Goal: Transaction & Acquisition: Purchase product/service

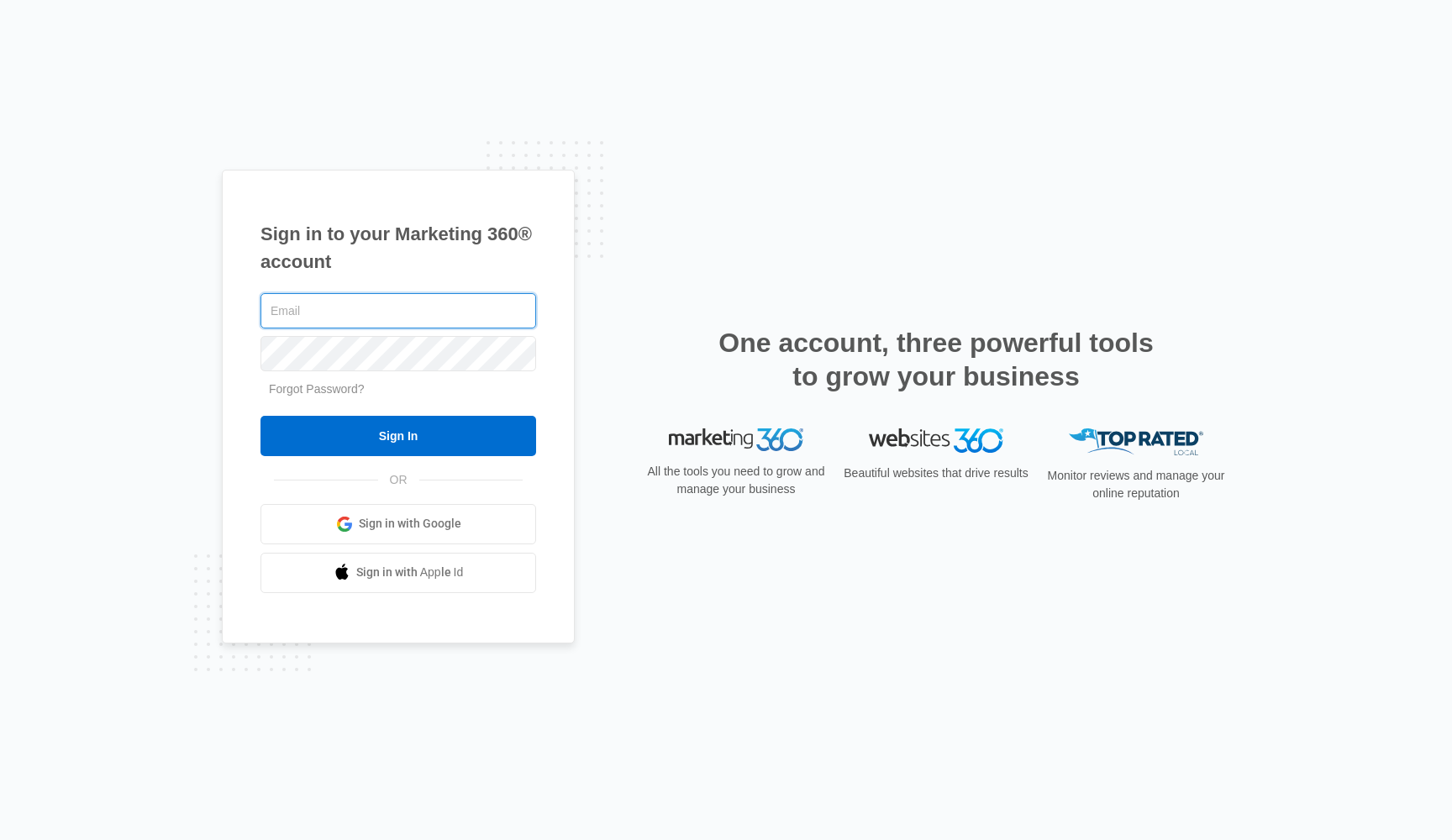
type input "[EMAIL_ADDRESS][DOMAIN_NAME]"
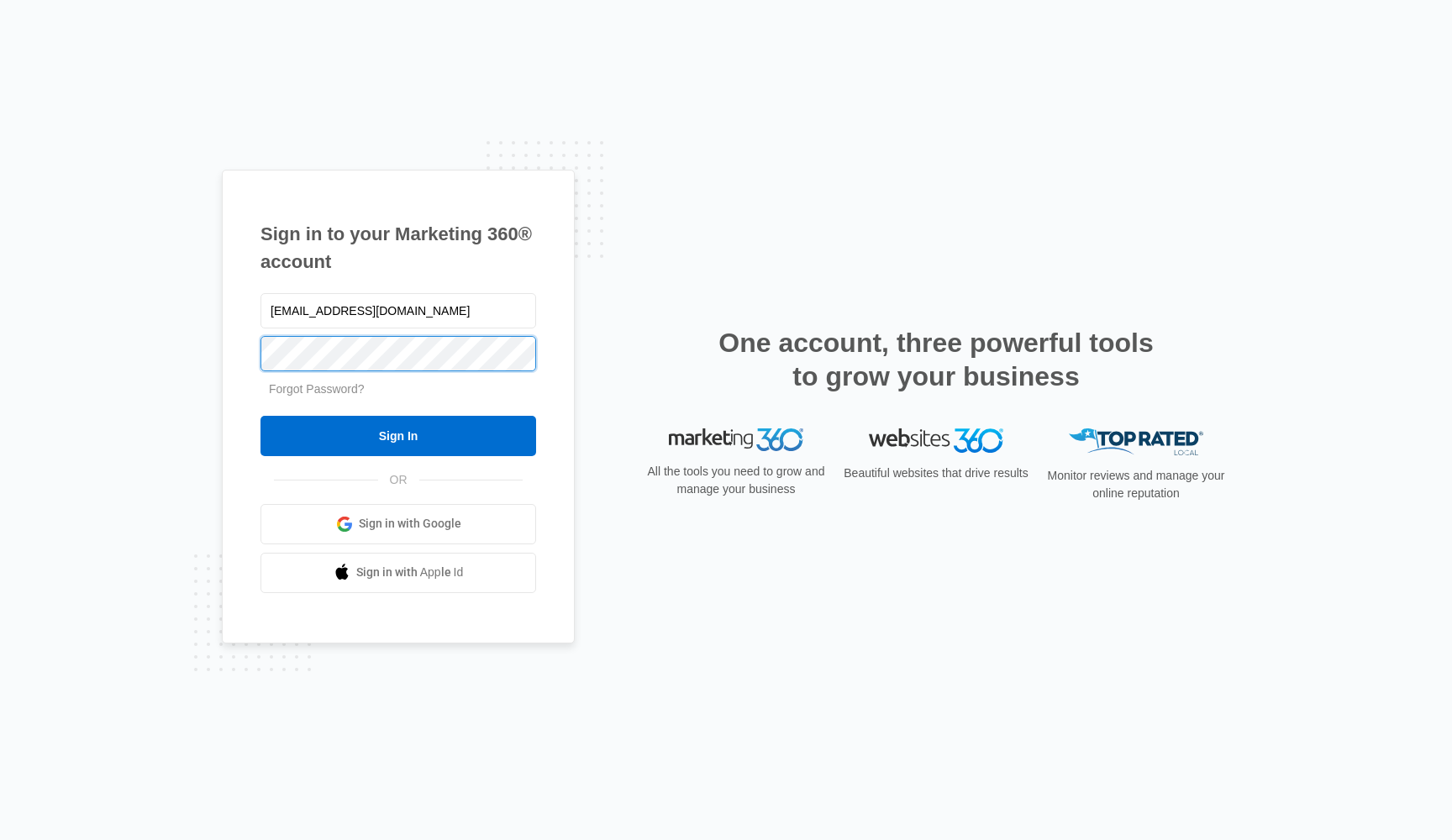
click at [399, 435] on input "Sign In" at bounding box center [399, 436] width 276 height 40
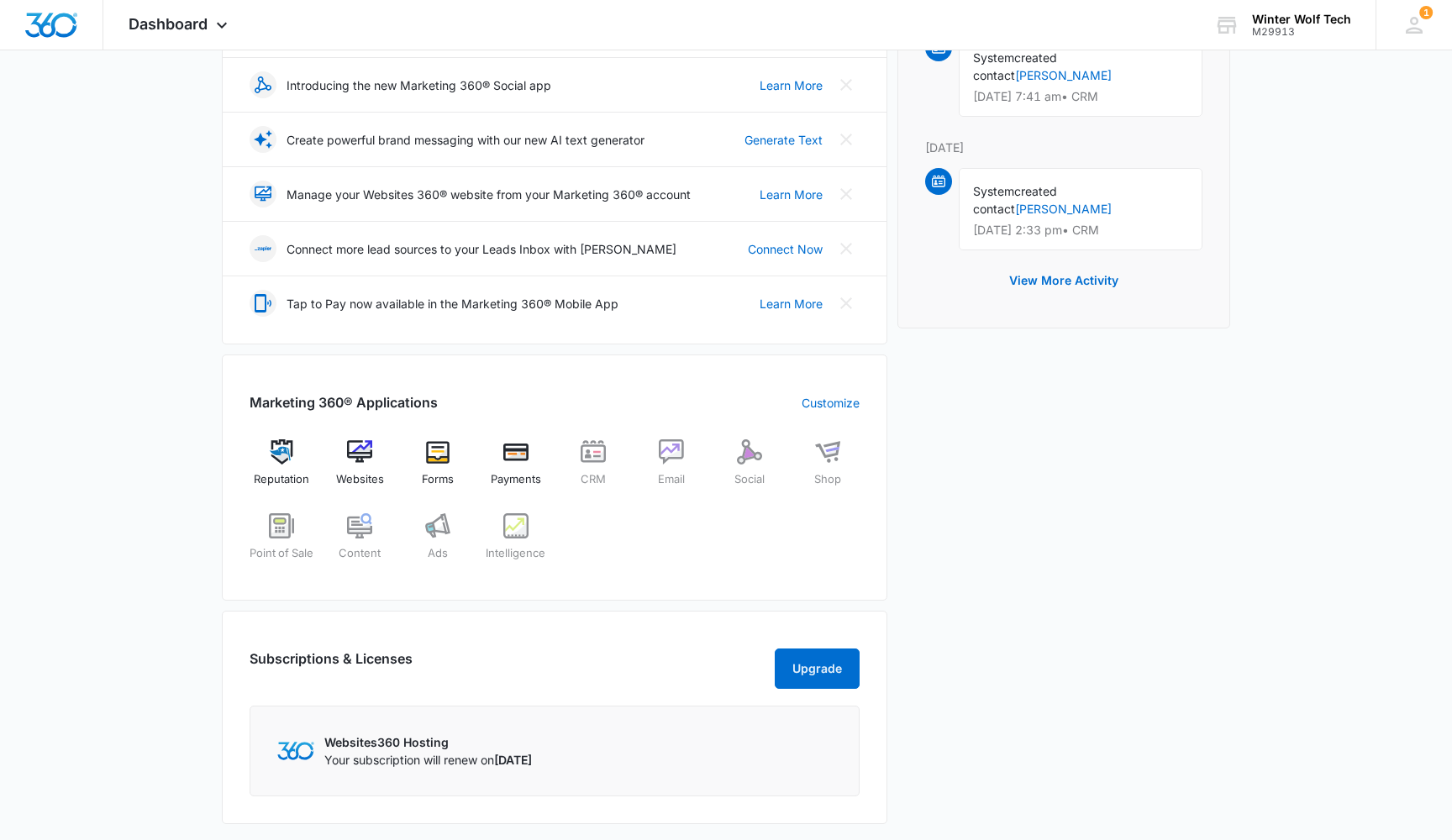
scroll to position [299, 0]
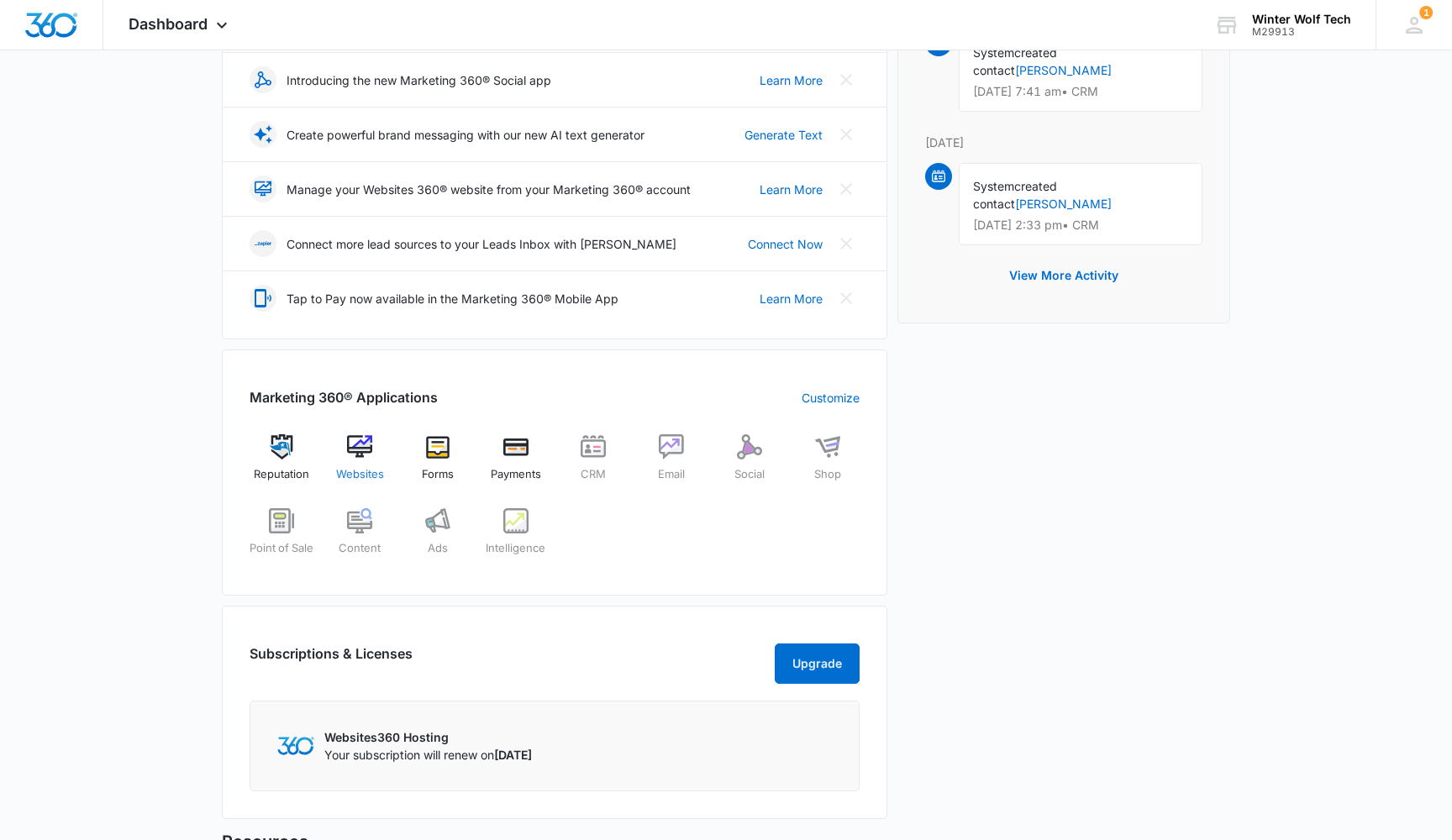
click at [364, 453] on img at bounding box center [359, 447] width 25 height 25
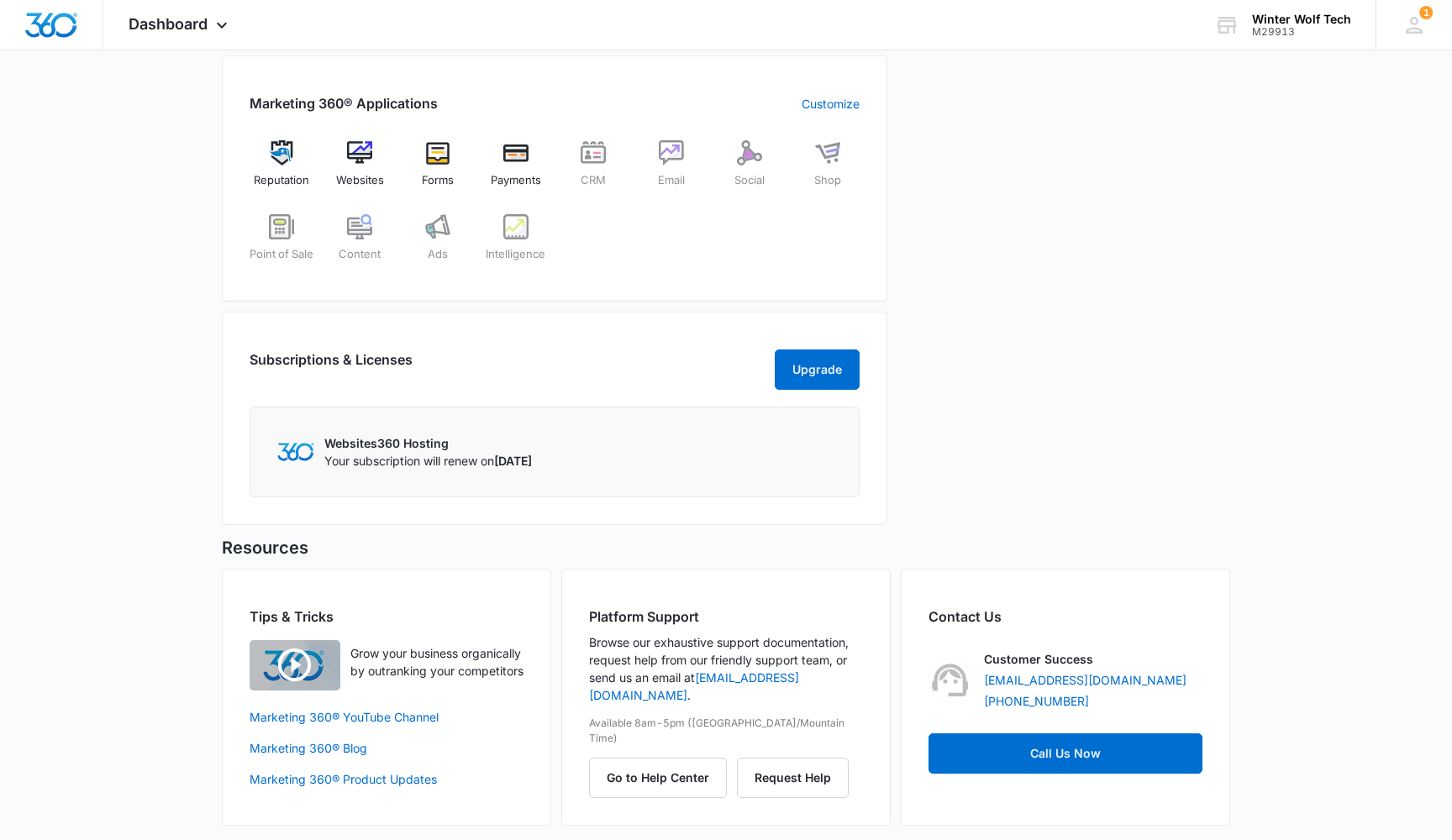
scroll to position [595, 0]
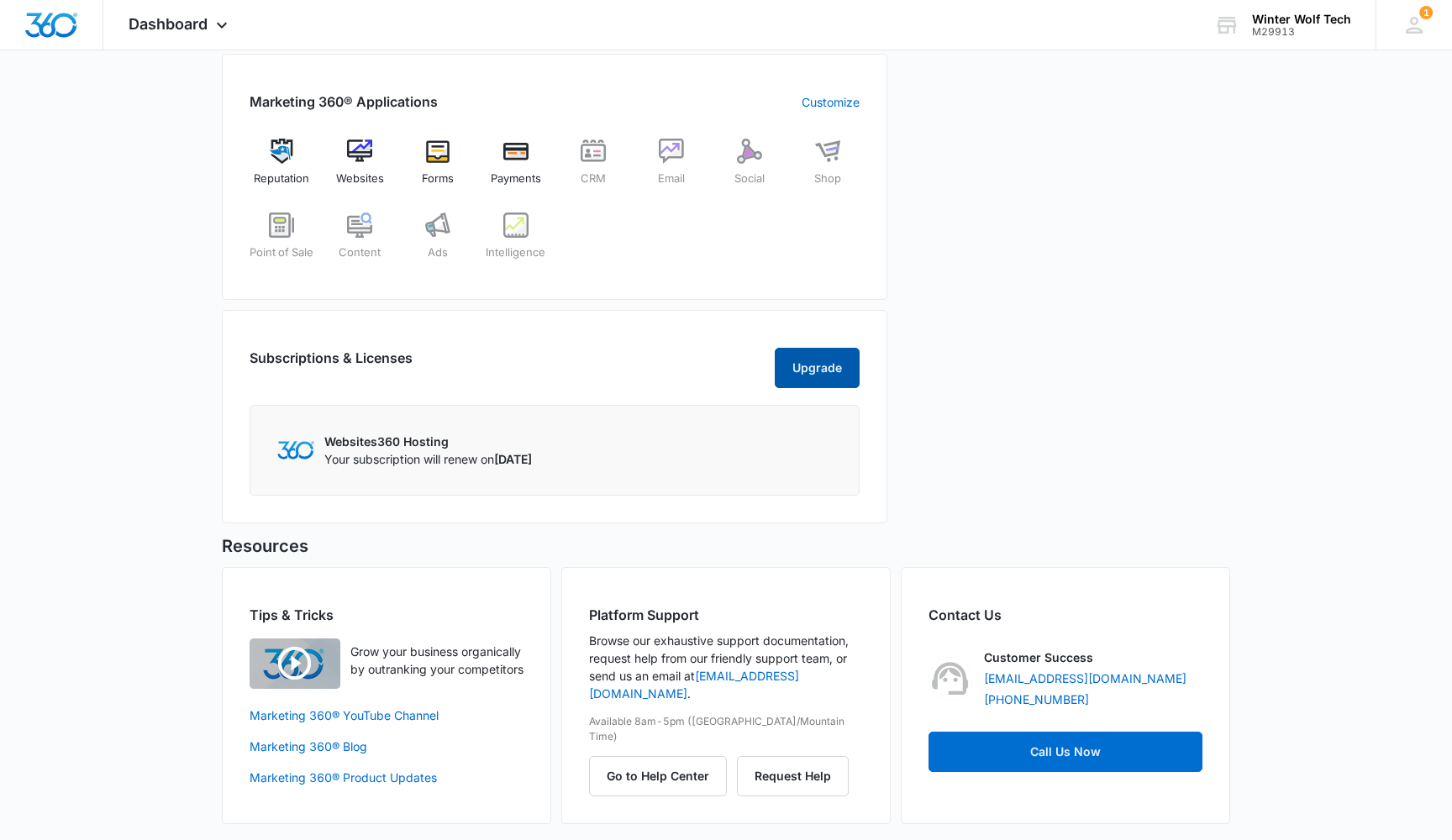
click at [809, 381] on button "Upgrade" at bounding box center [817, 368] width 85 height 40
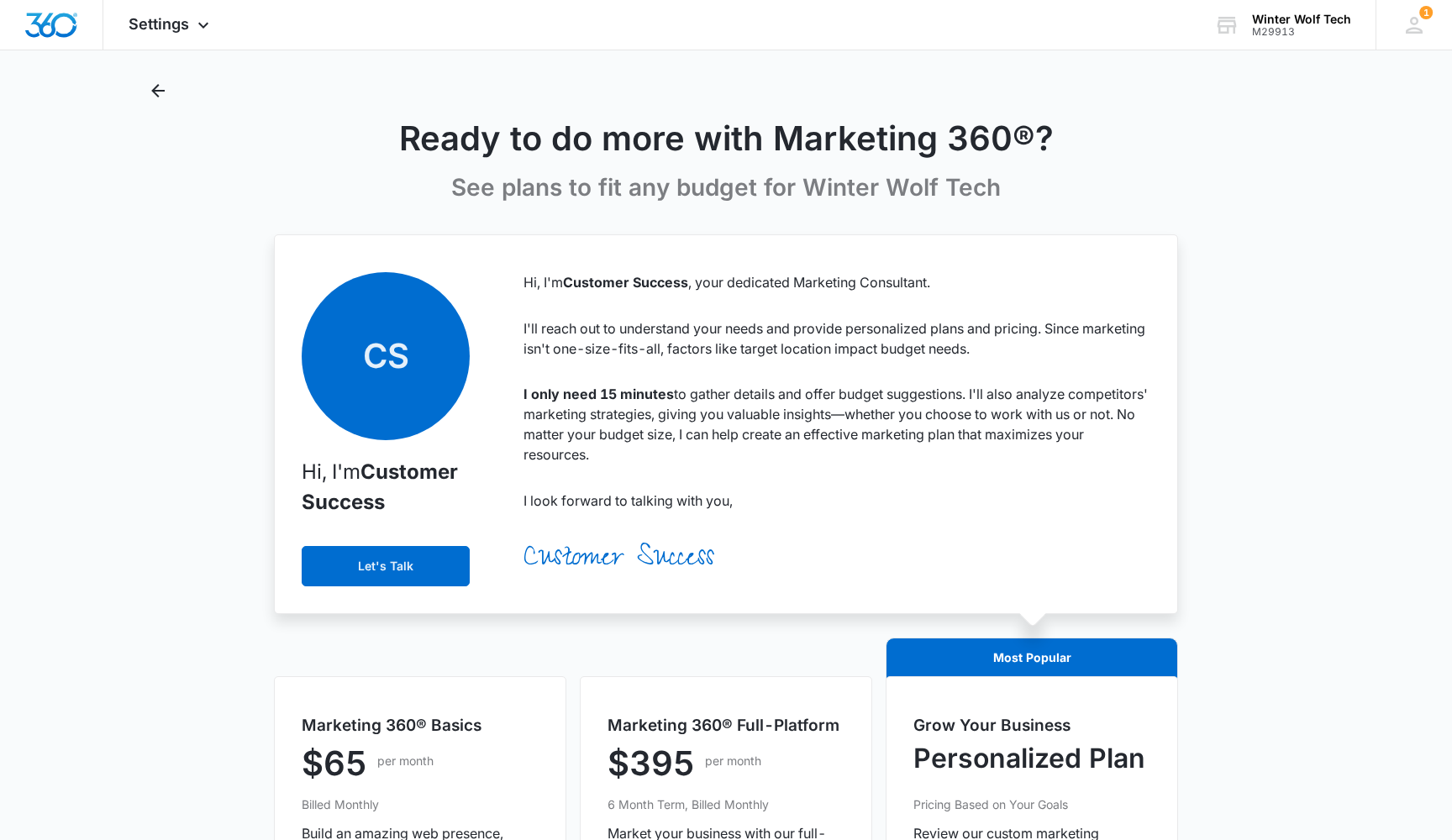
scroll to position [18, 0]
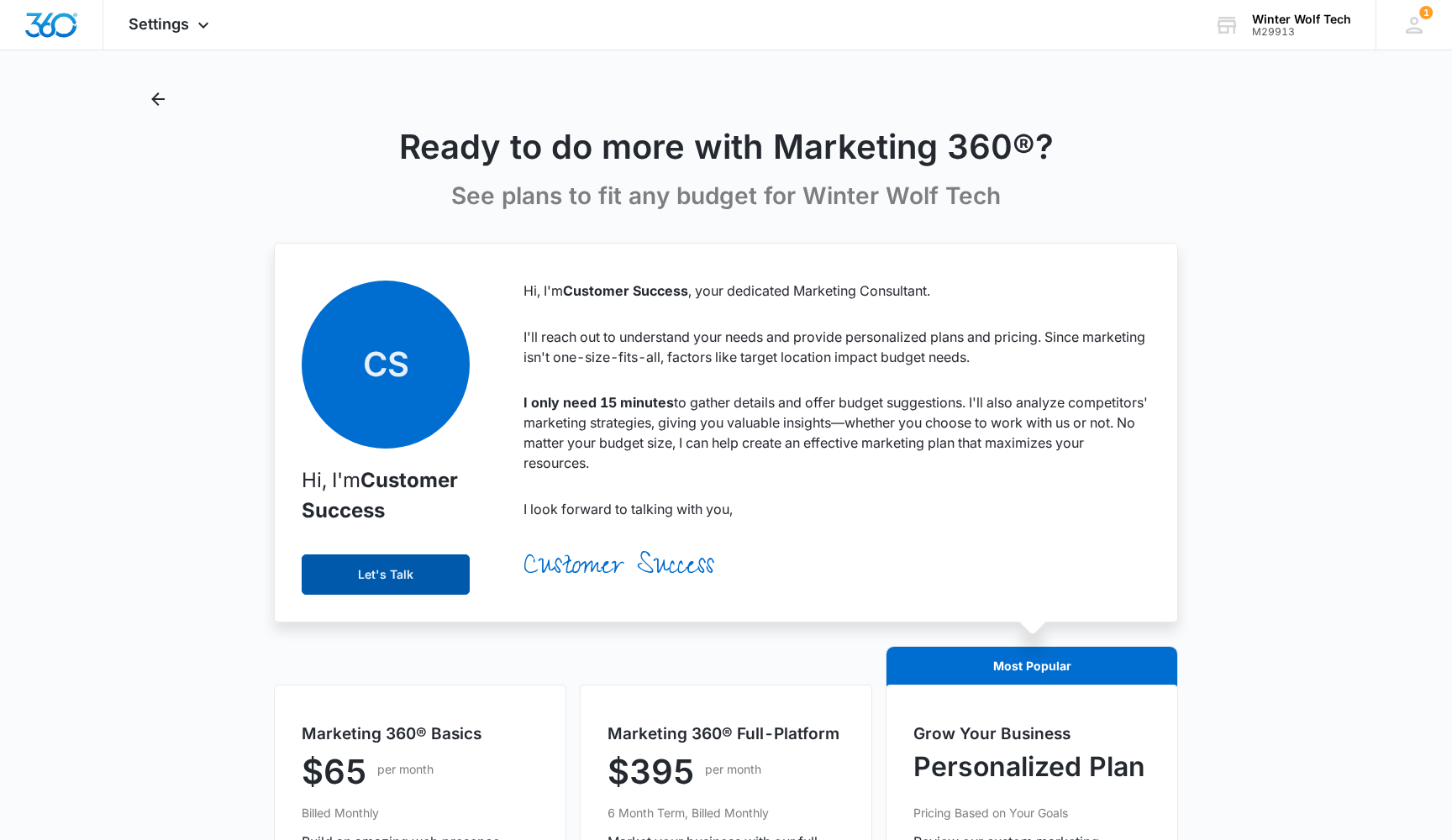
click at [399, 574] on button "Let's Talk" at bounding box center [385, 575] width 168 height 40
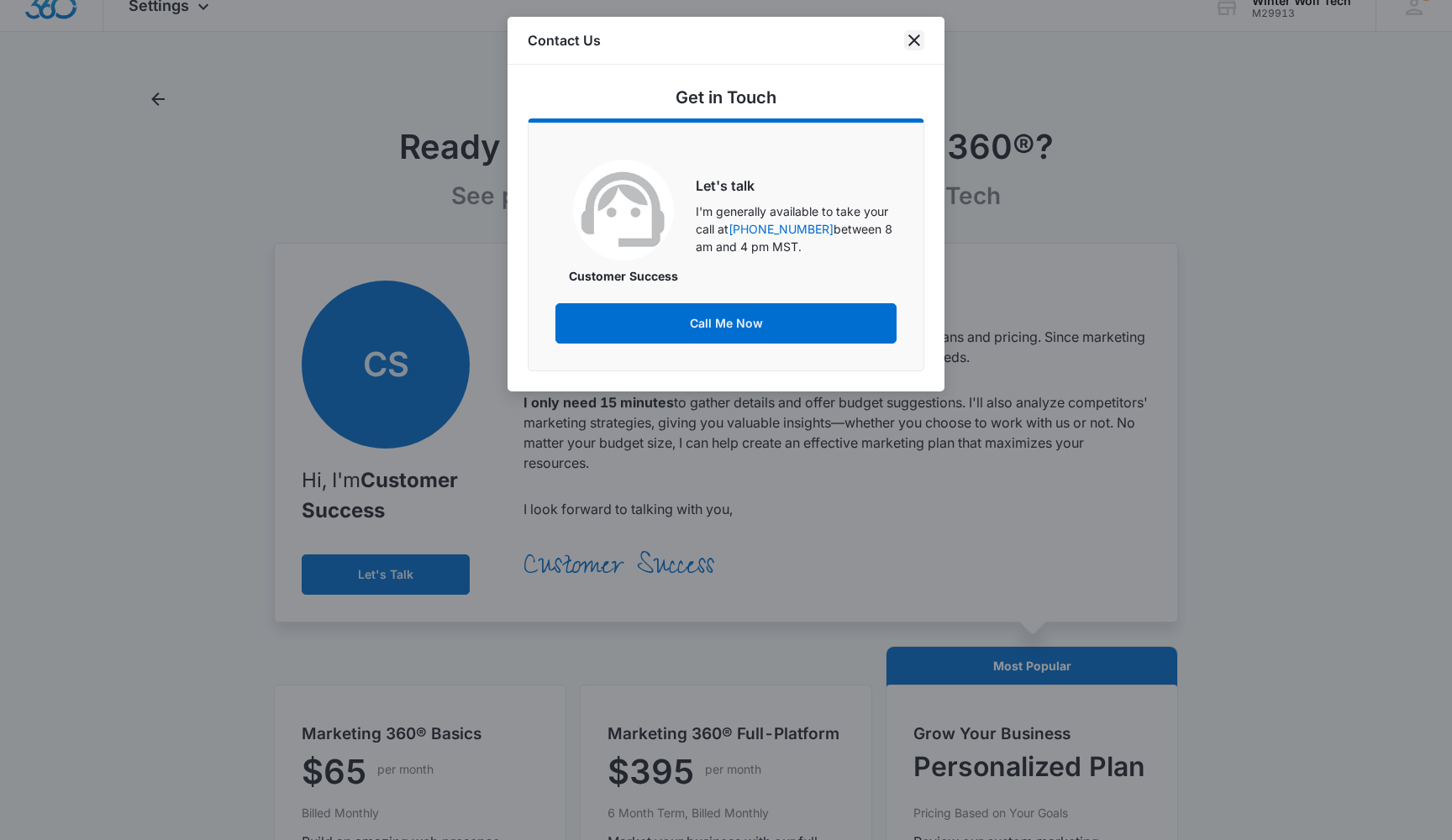
click at [914, 39] on icon "close" at bounding box center [914, 39] width 11 height 11
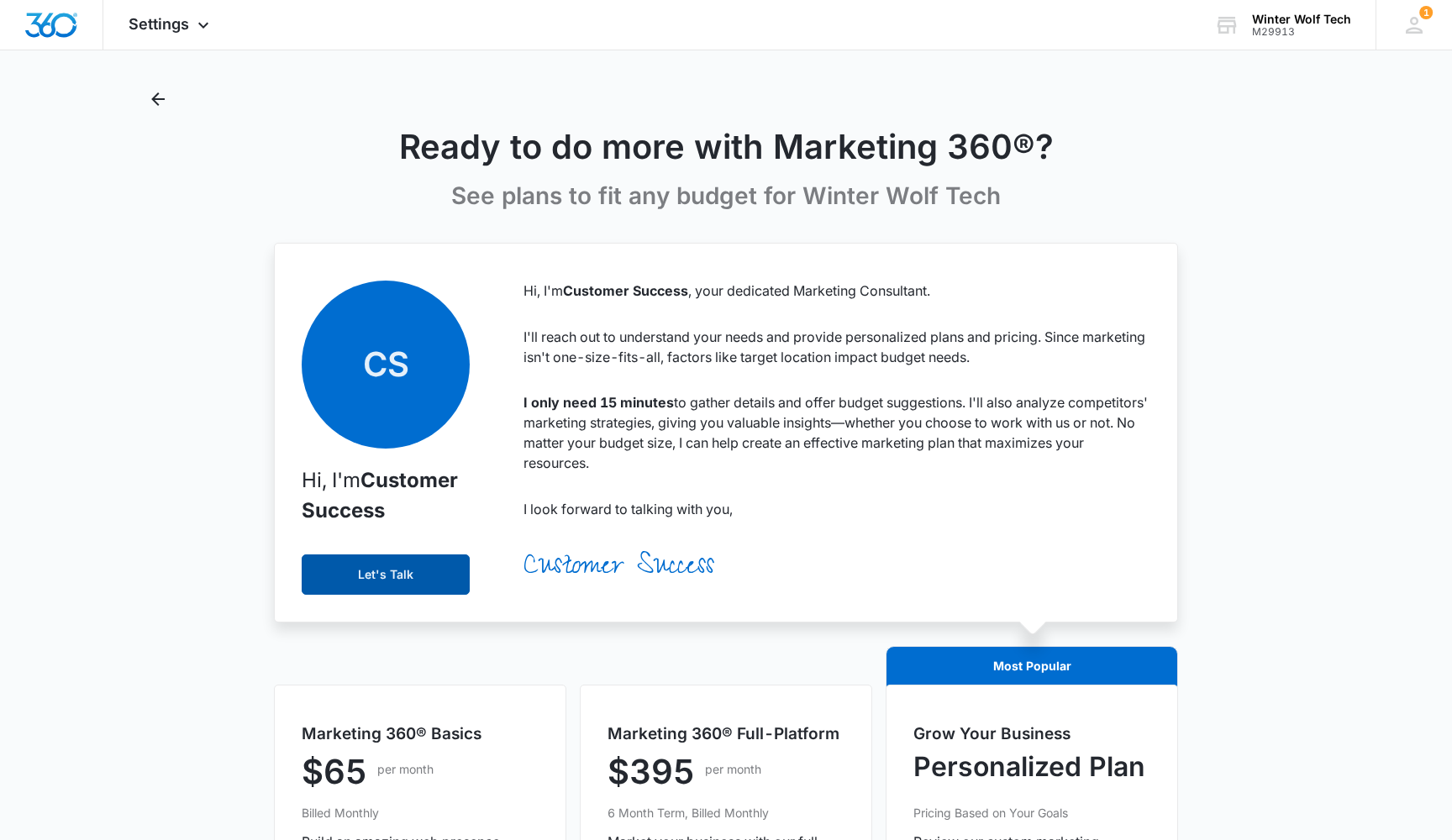
click at [422, 576] on button "Let's Talk" at bounding box center [385, 575] width 168 height 40
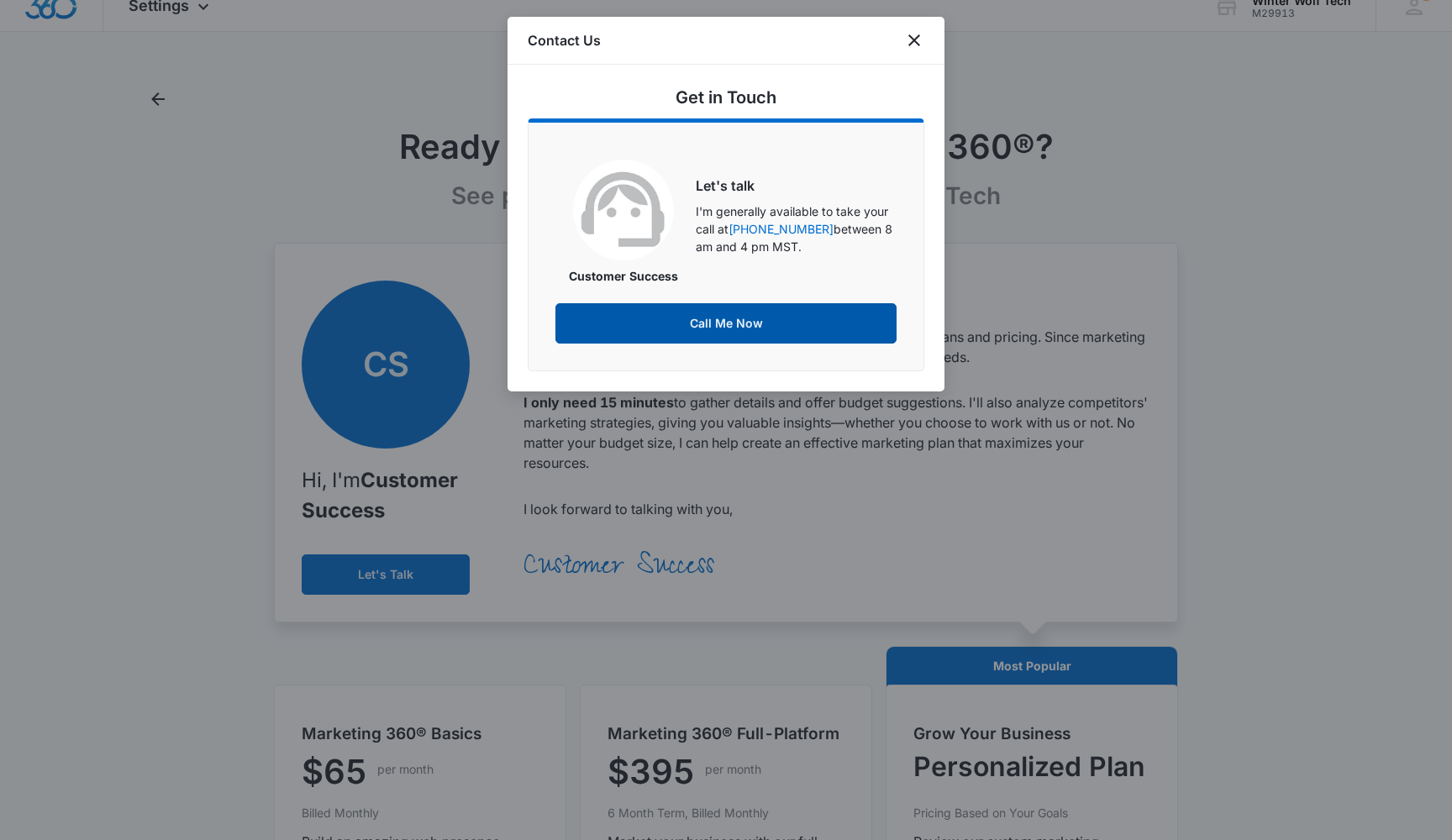
click at [722, 324] on button "Call Me Now" at bounding box center [726, 324] width 341 height 40
click at [914, 39] on icon "close" at bounding box center [914, 39] width 11 height 11
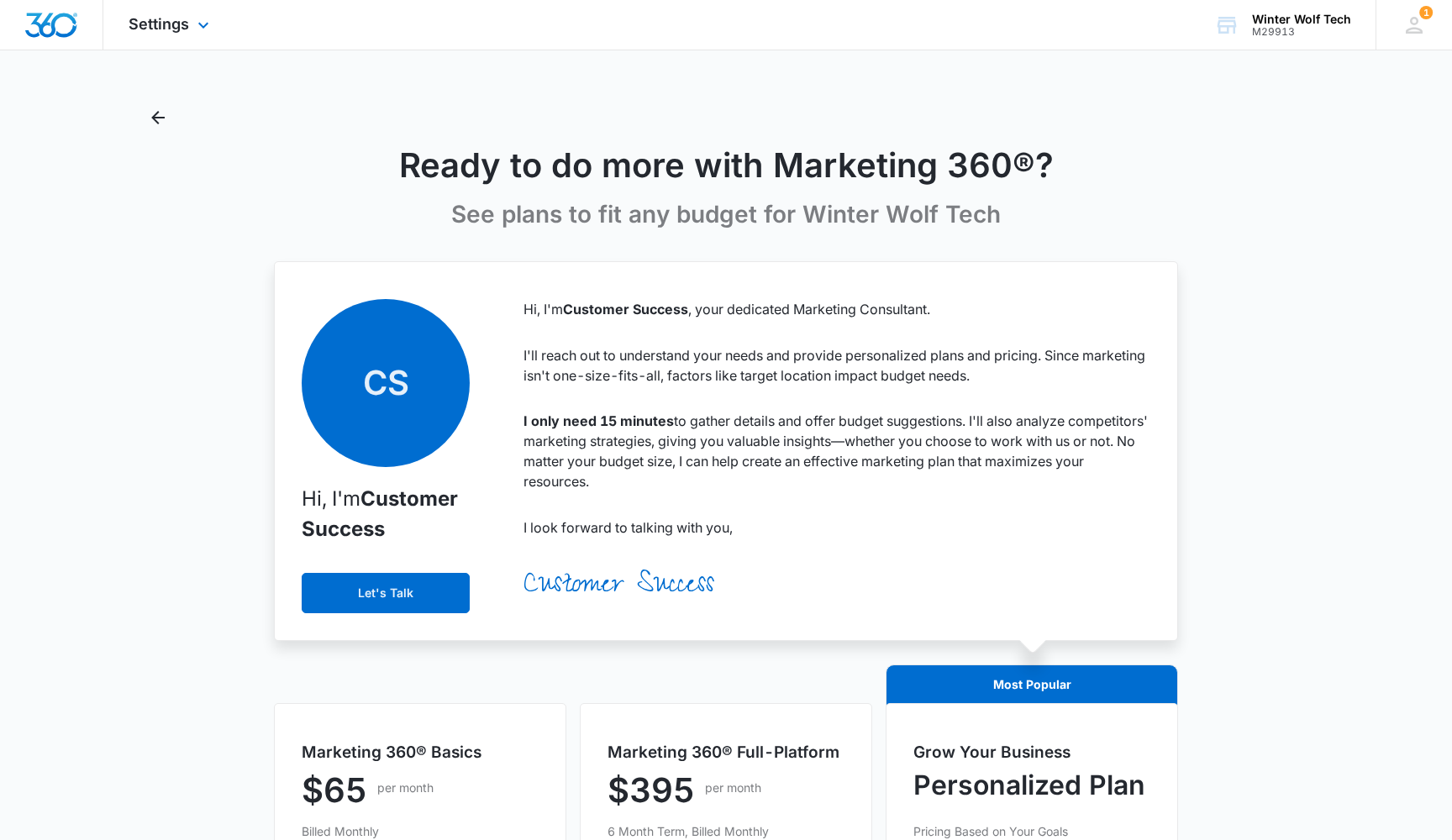
scroll to position [0, 0]
click at [157, 111] on icon "Back" at bounding box center [158, 118] width 20 height 20
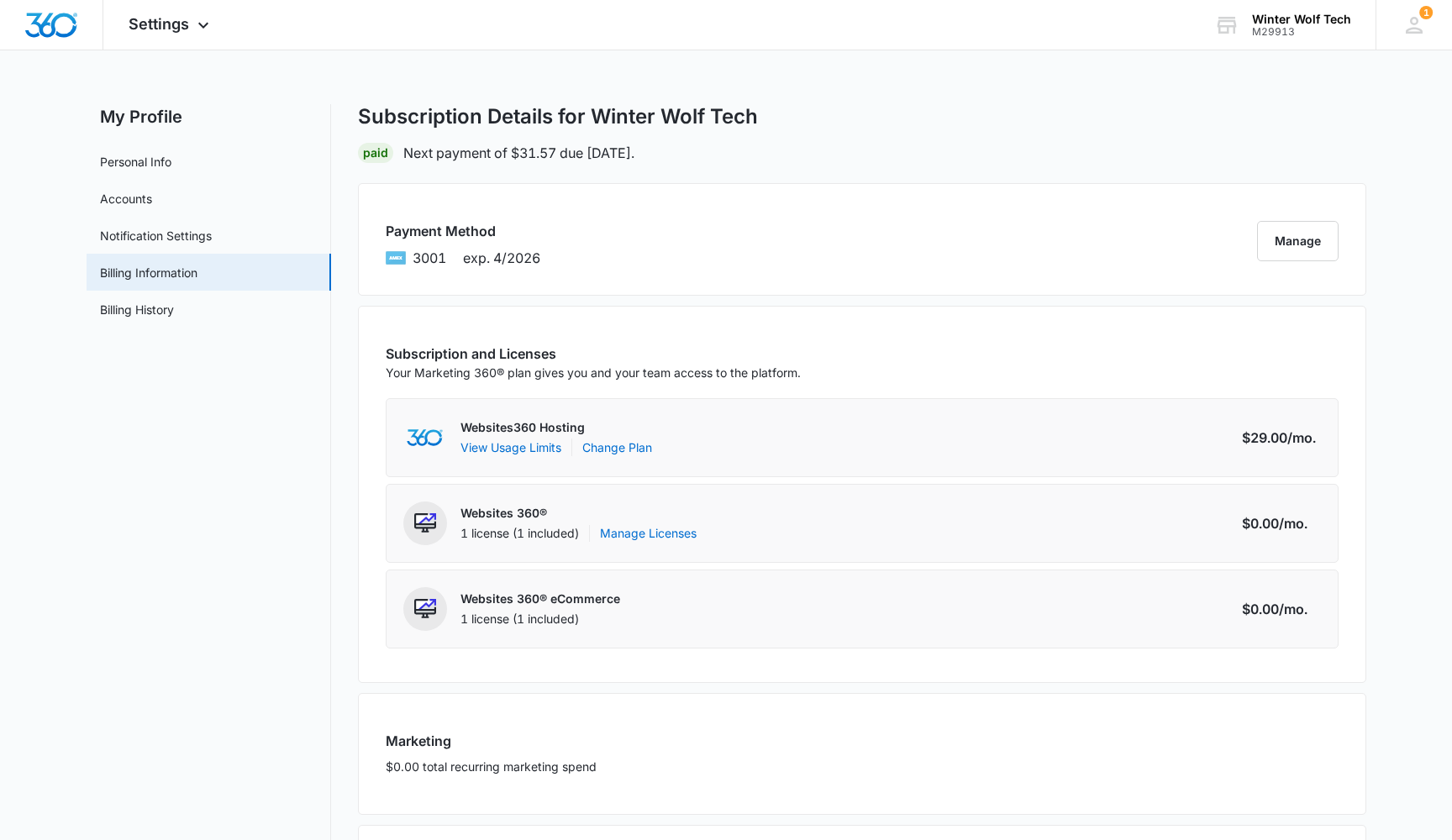
click at [513, 514] on p "Websites 360®" at bounding box center [579, 513] width 236 height 17
click at [632, 531] on link "Manage Licenses" at bounding box center [649, 533] width 97 height 17
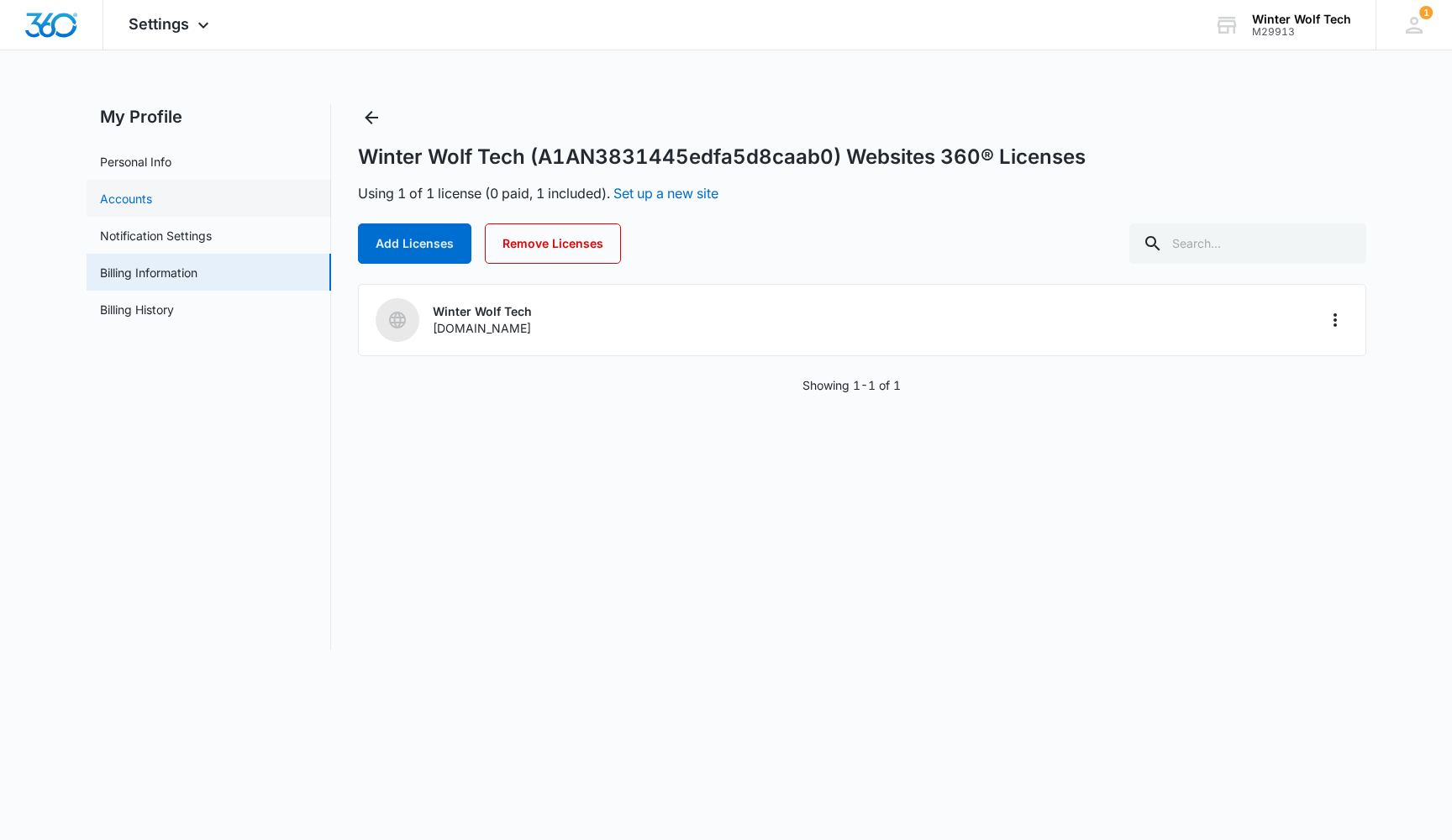
click at [152, 195] on link "Accounts" at bounding box center [126, 198] width 52 height 18
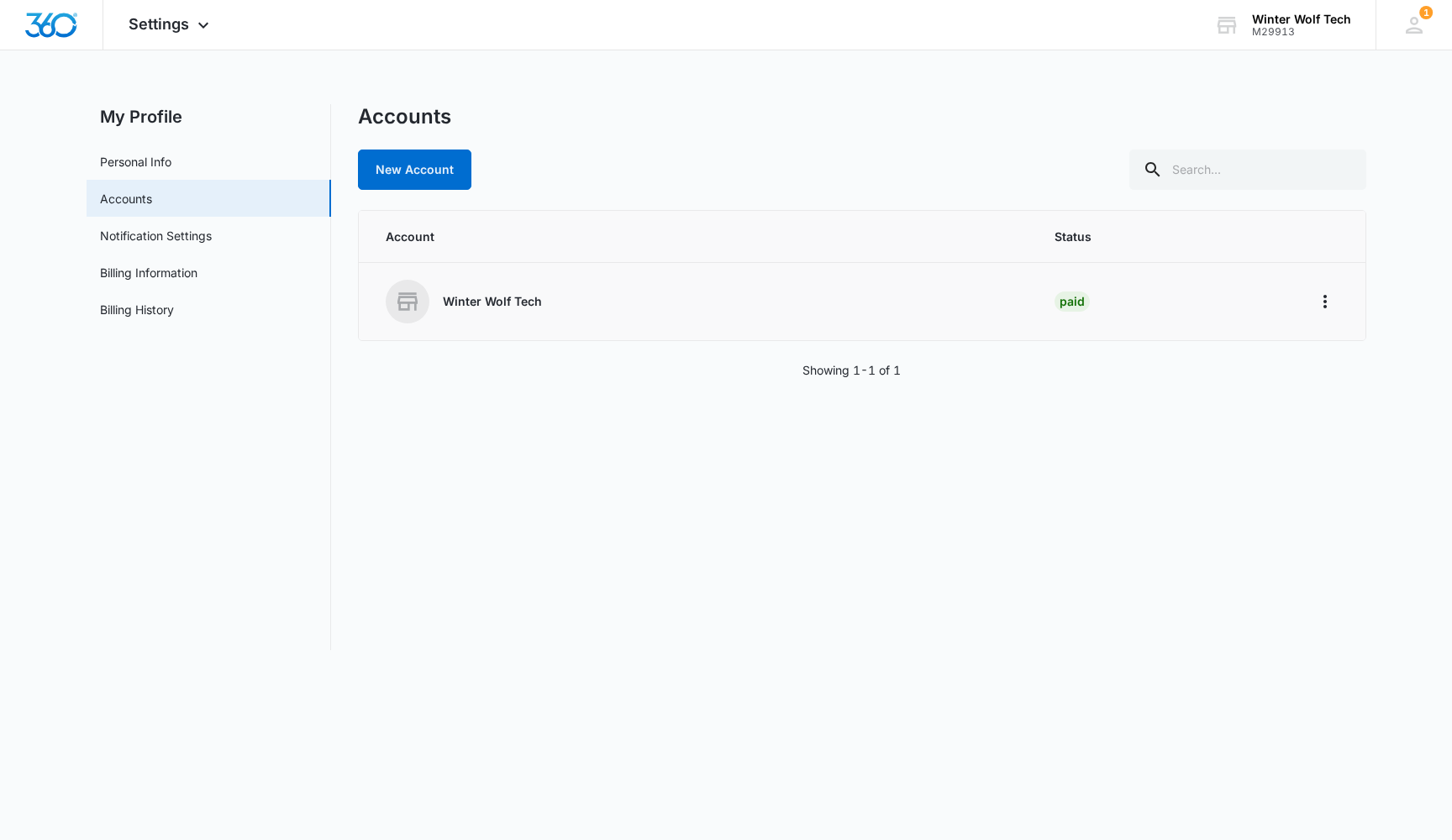
click at [503, 295] on p "Winter Wolf Tech" at bounding box center [492, 301] width 99 height 17
click at [1406, 30] on icon at bounding box center [1414, 25] width 25 height 25
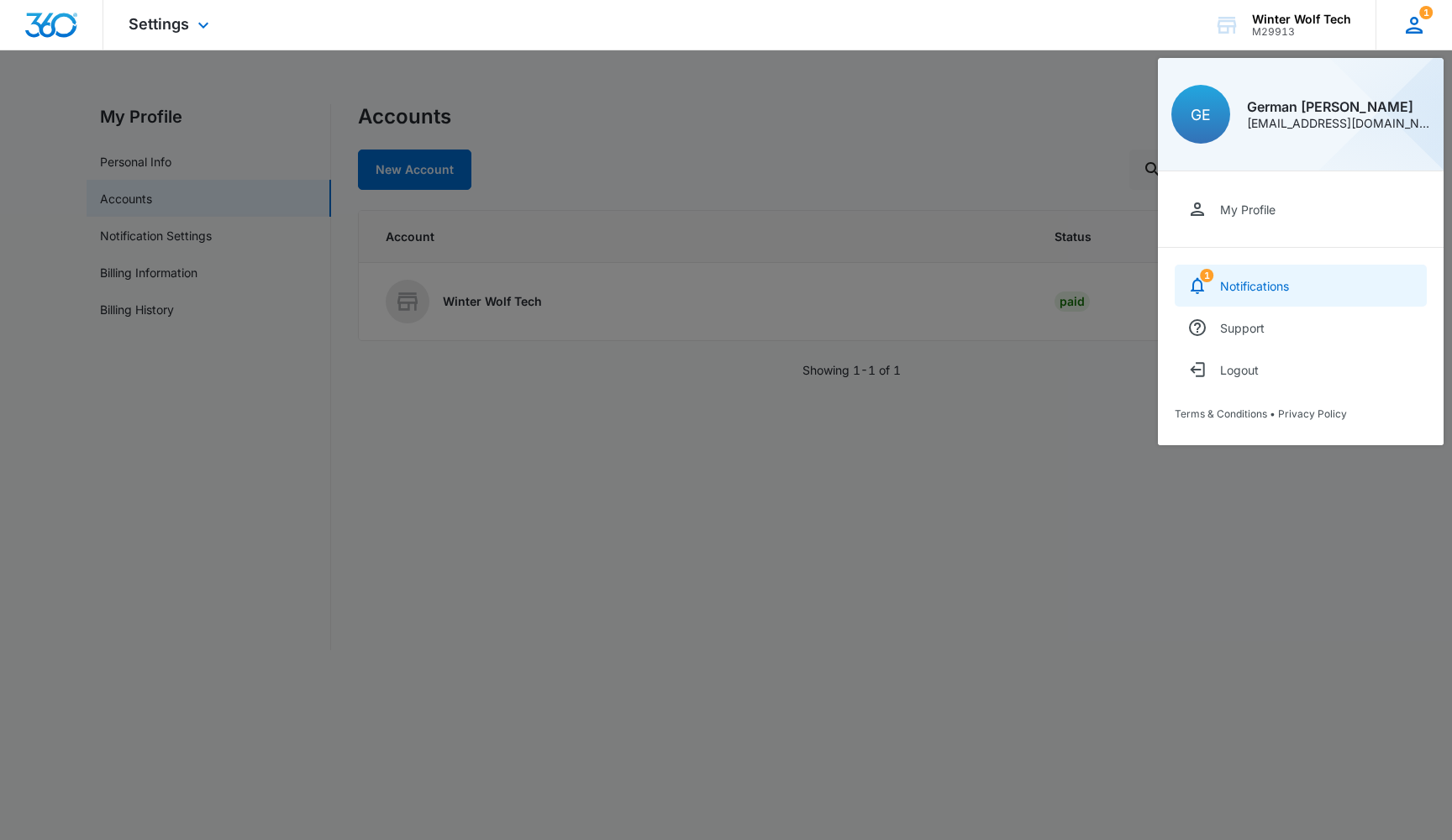
click at [1257, 281] on div "Notifications" at bounding box center [1254, 286] width 69 height 14
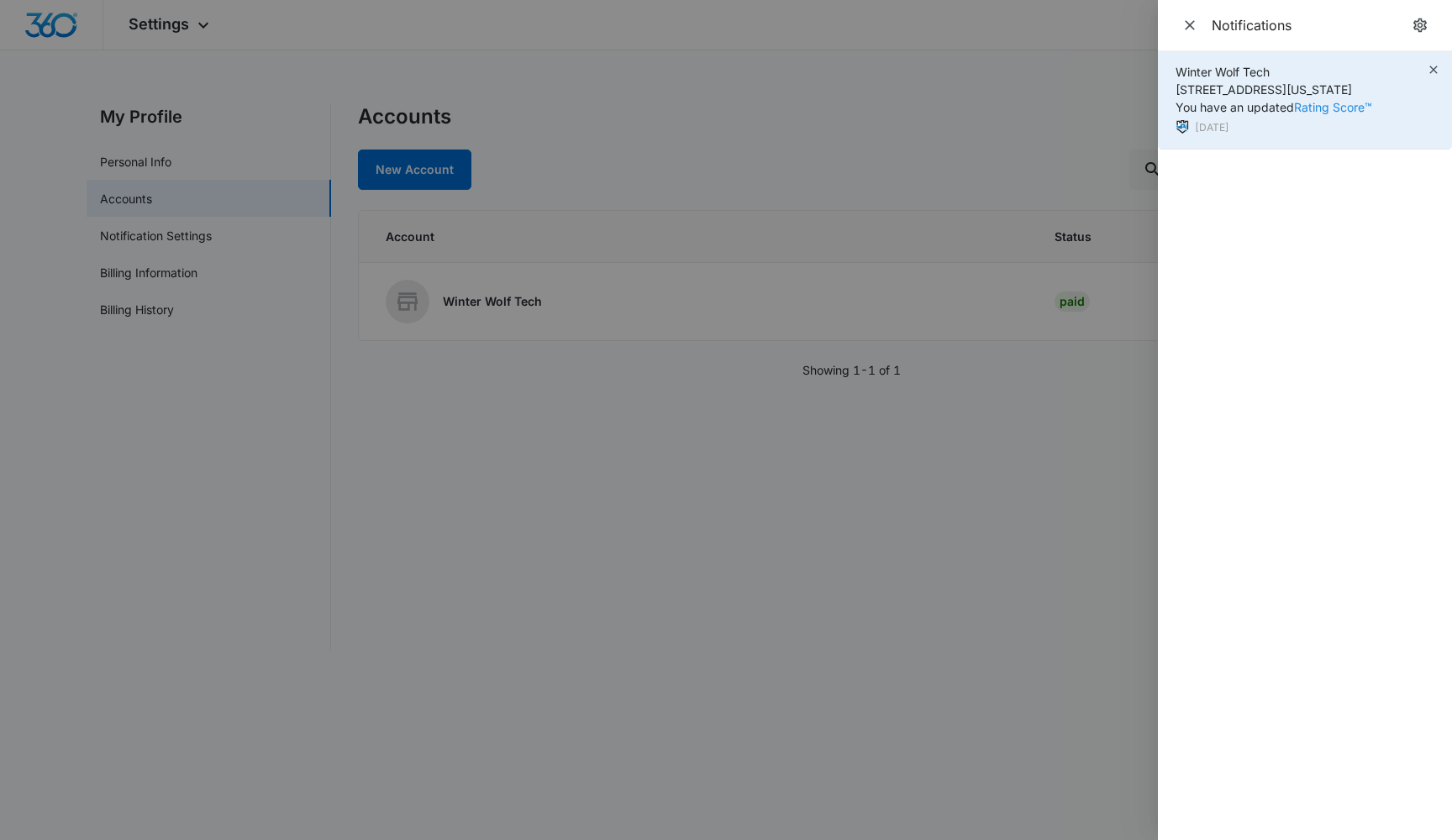
click at [1325, 105] on link "Rating Score™" at bounding box center [1333, 107] width 78 height 14
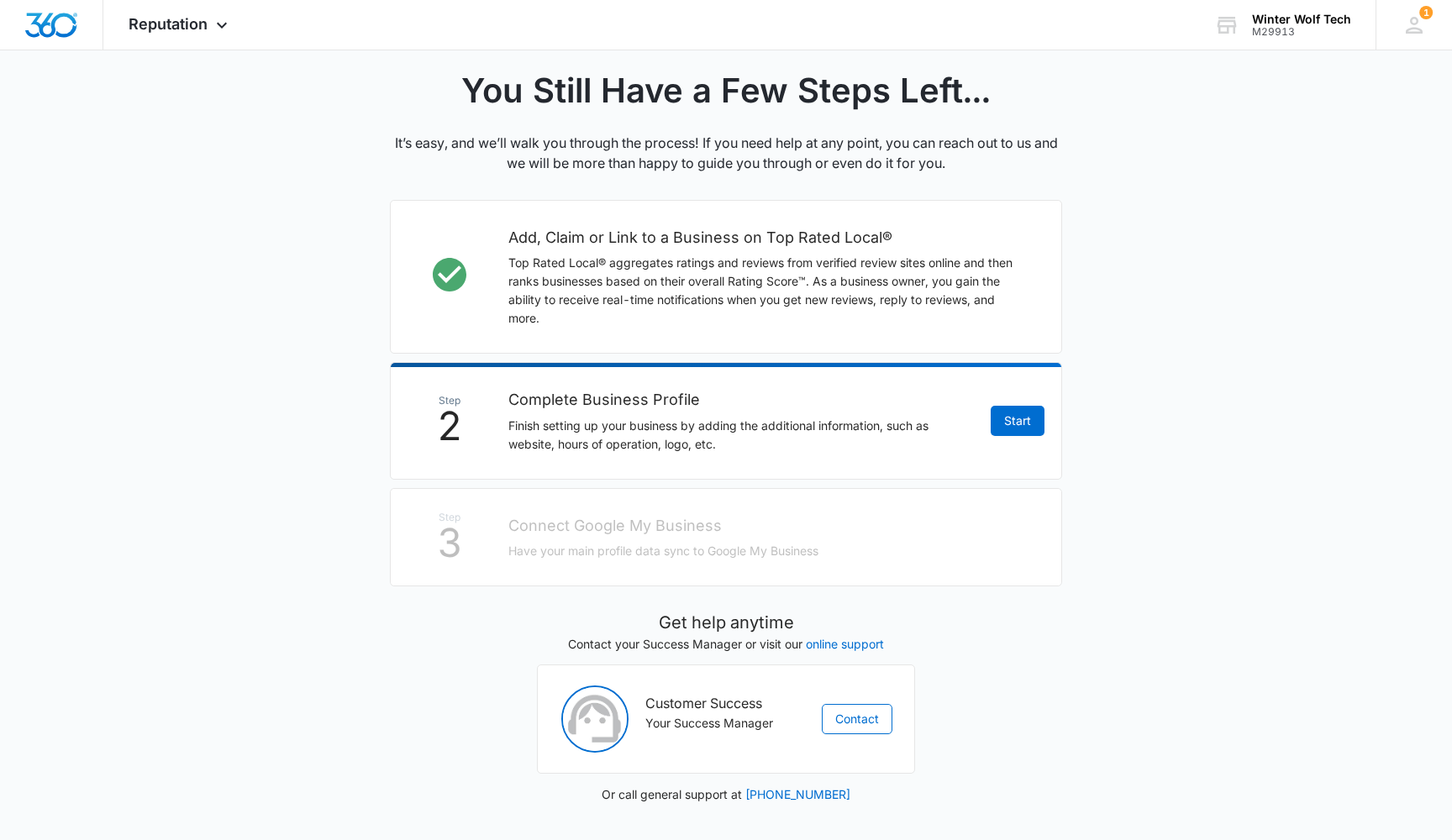
scroll to position [357, 0]
click at [1016, 414] on link "Start" at bounding box center [1017, 421] width 54 height 30
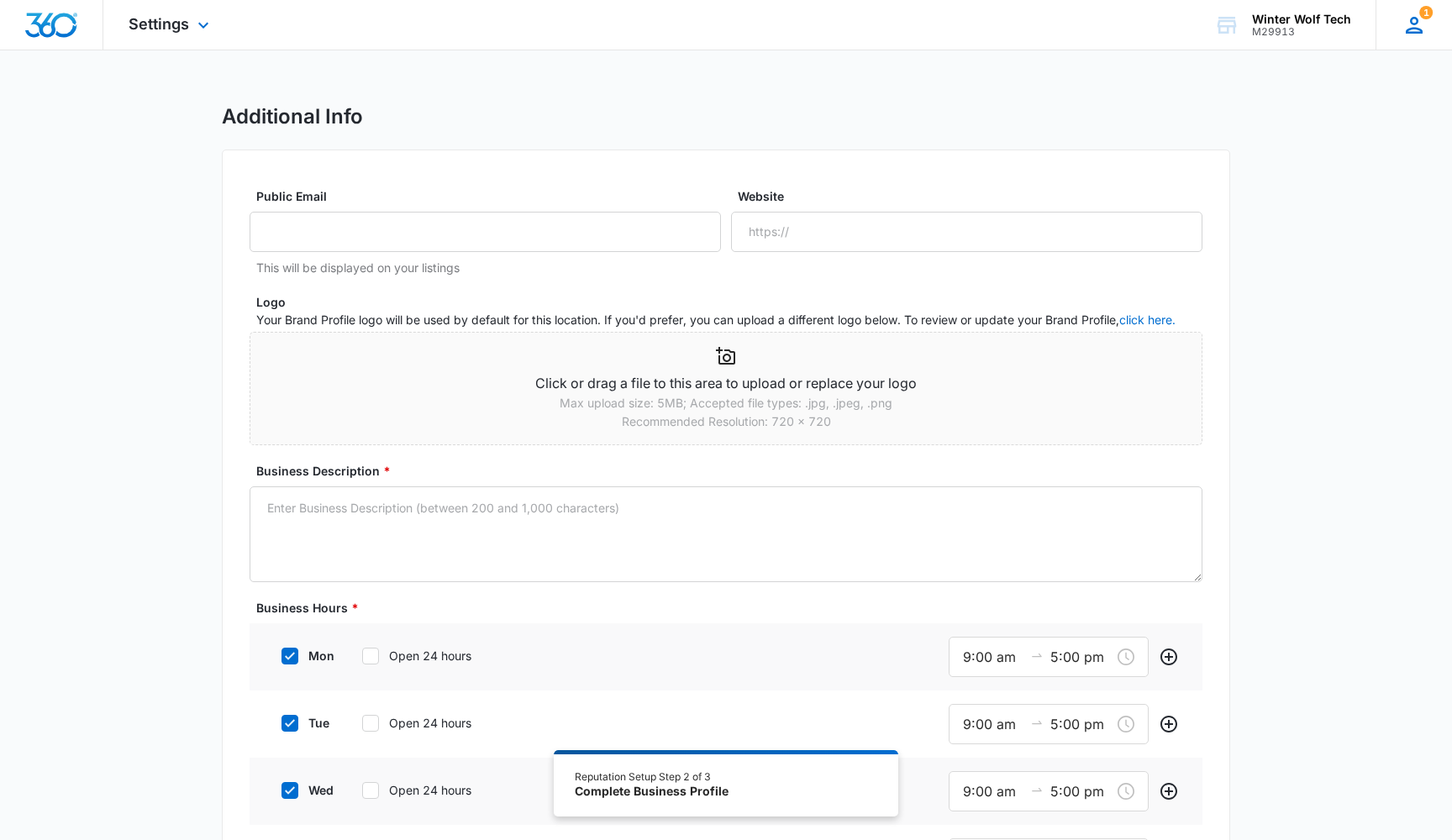
click at [1406, 27] on icon at bounding box center [1414, 25] width 25 height 25
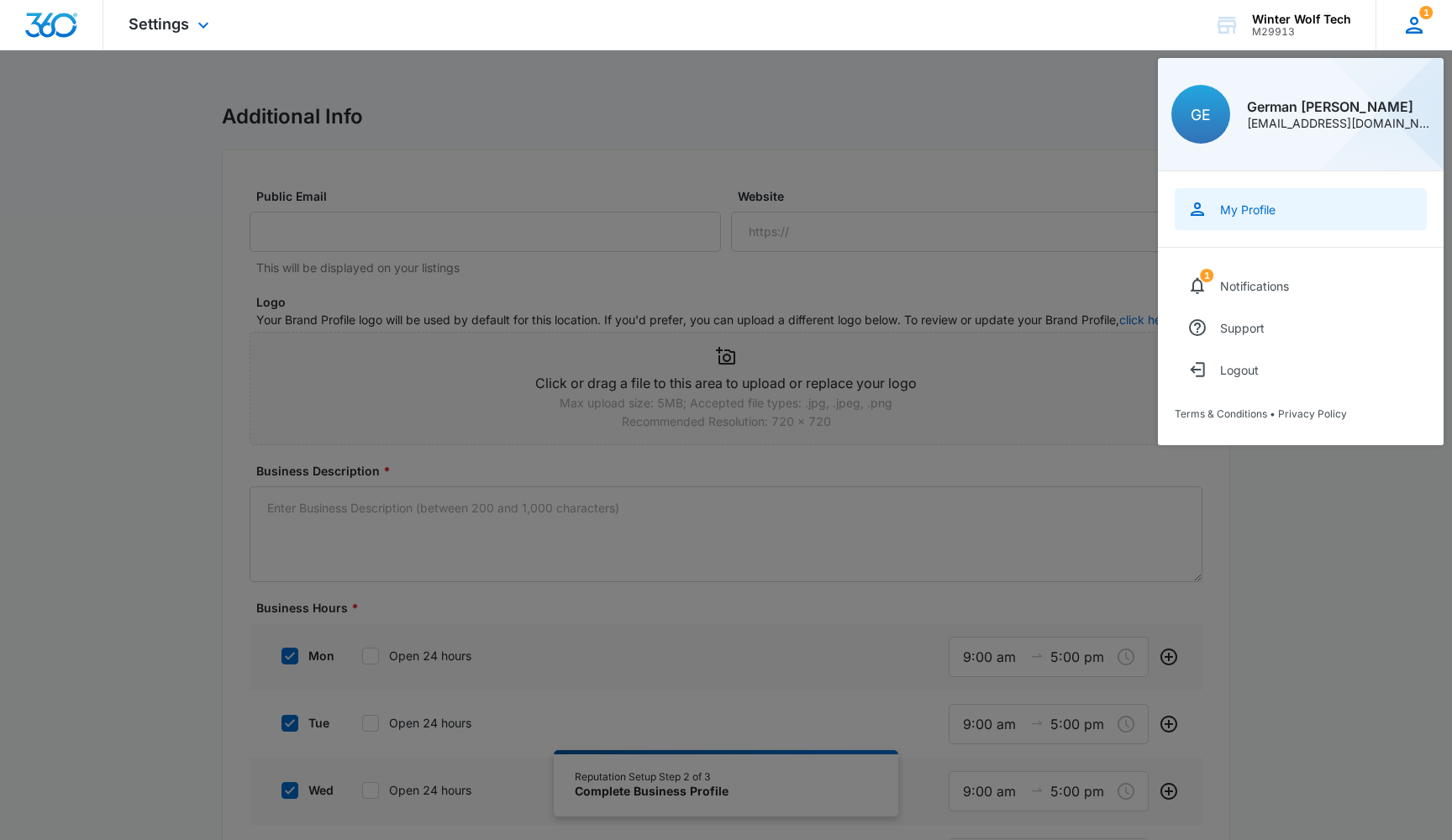
click at [1246, 210] on div "My Profile" at bounding box center [1247, 210] width 55 height 14
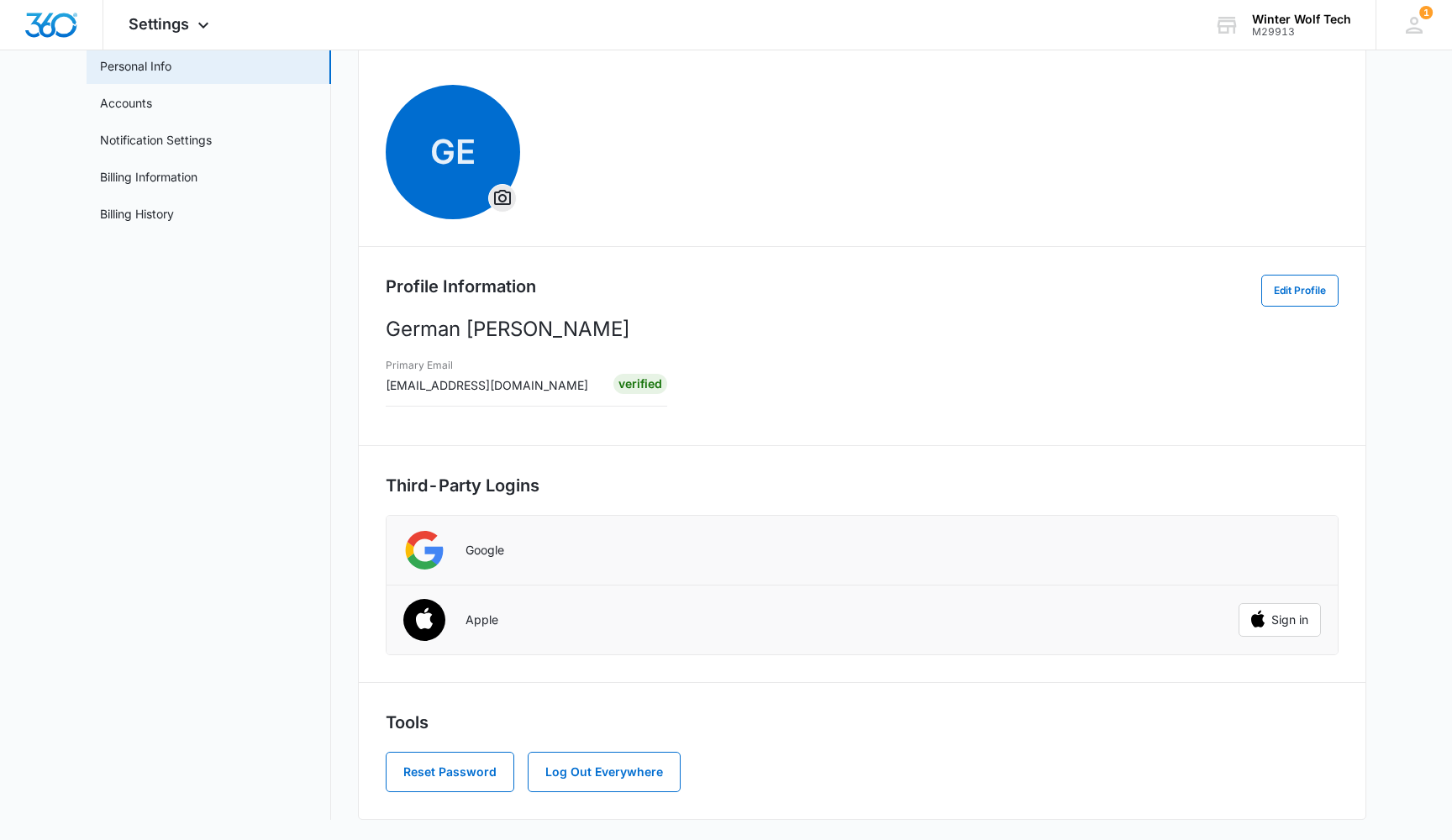
scroll to position [96, 0]
click at [140, 100] on link "Accounts" at bounding box center [126, 103] width 52 height 18
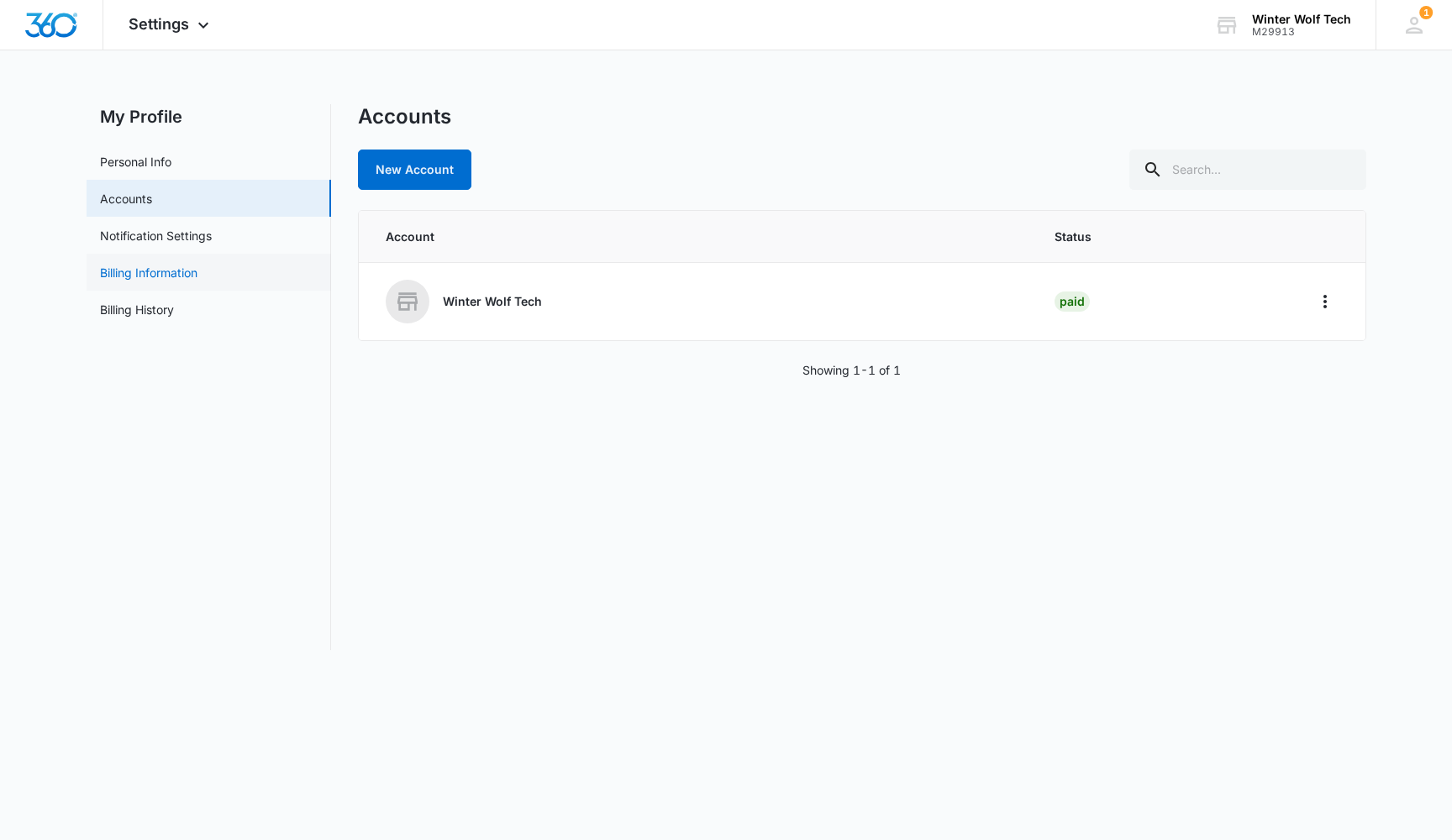
click at [168, 273] on link "Billing Information" at bounding box center [148, 273] width 97 height 18
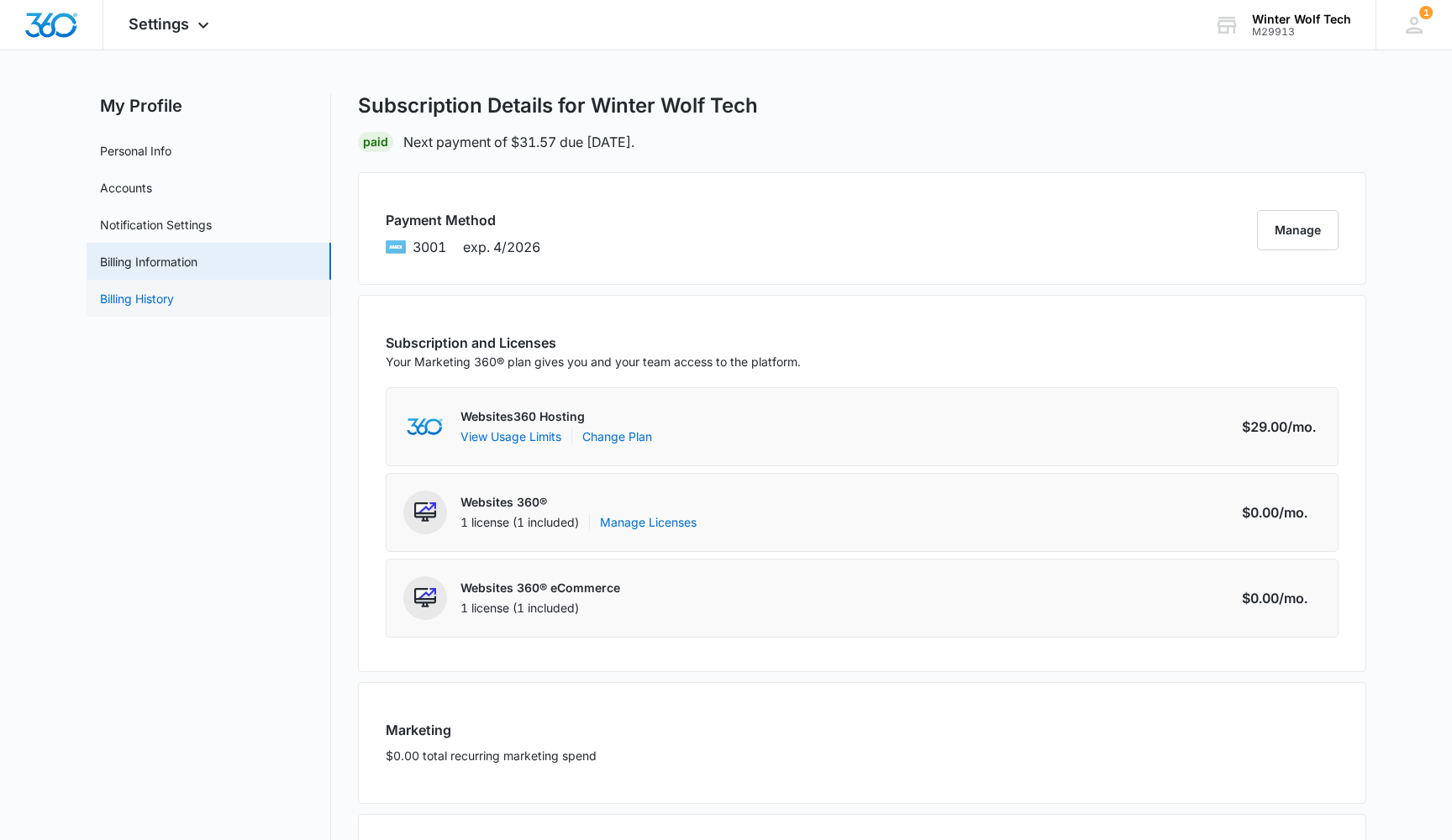
scroll to position [11, 0]
click at [634, 437] on link "Change Plan" at bounding box center [616, 435] width 69 height 18
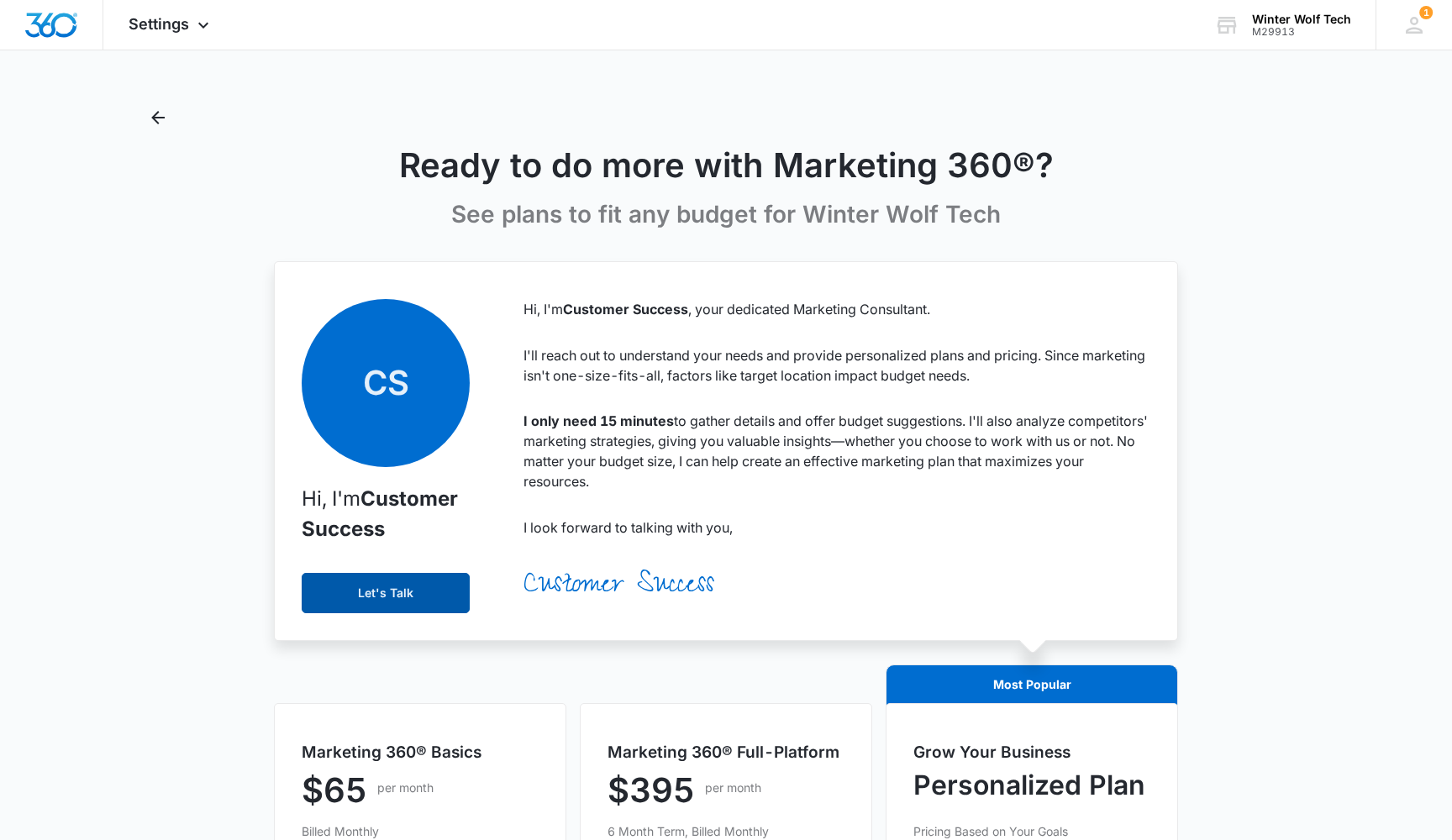
click at [392, 590] on button "Let's Talk" at bounding box center [385, 593] width 168 height 40
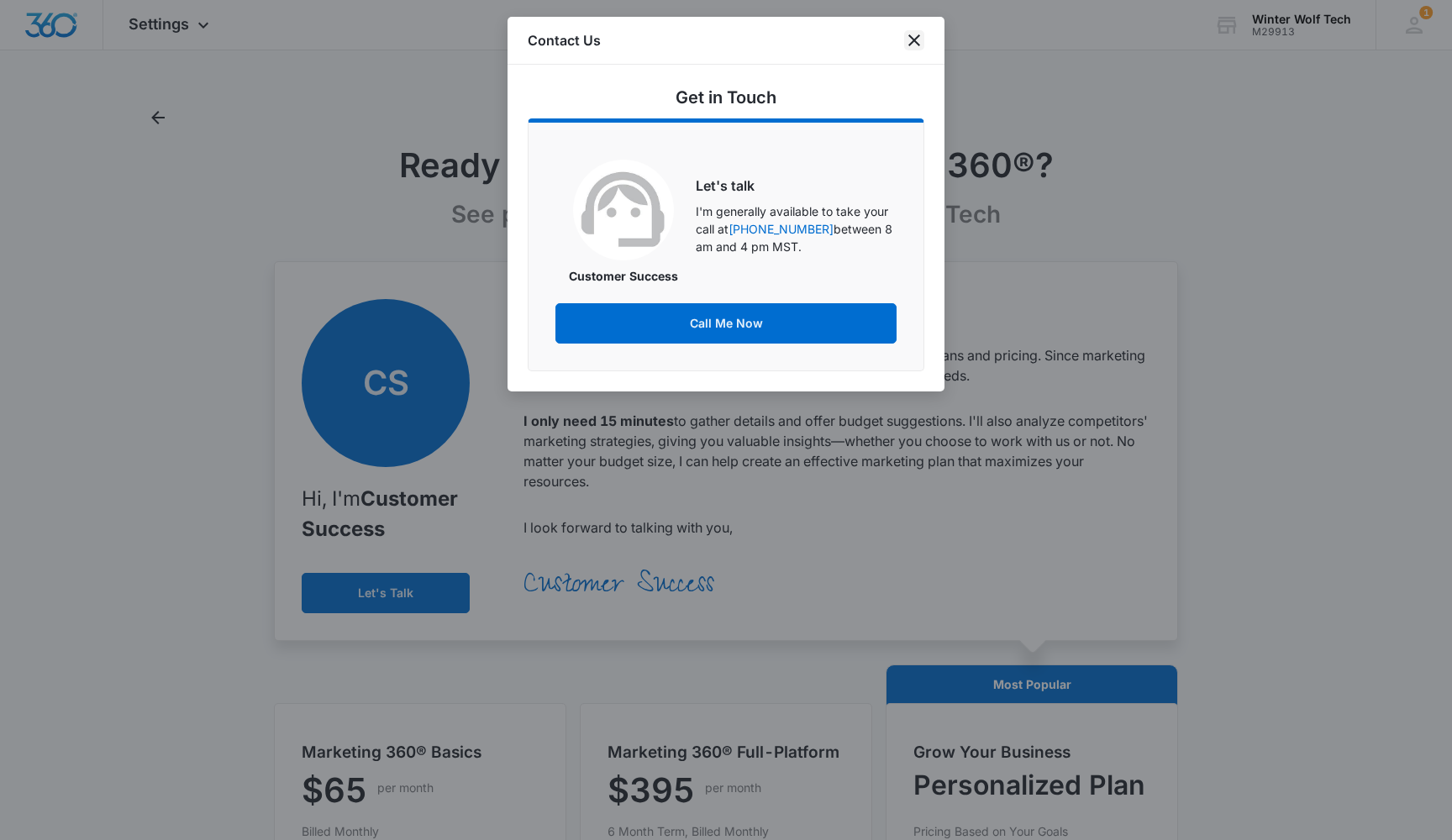
click at [911, 40] on icon "close" at bounding box center [914, 39] width 20 height 20
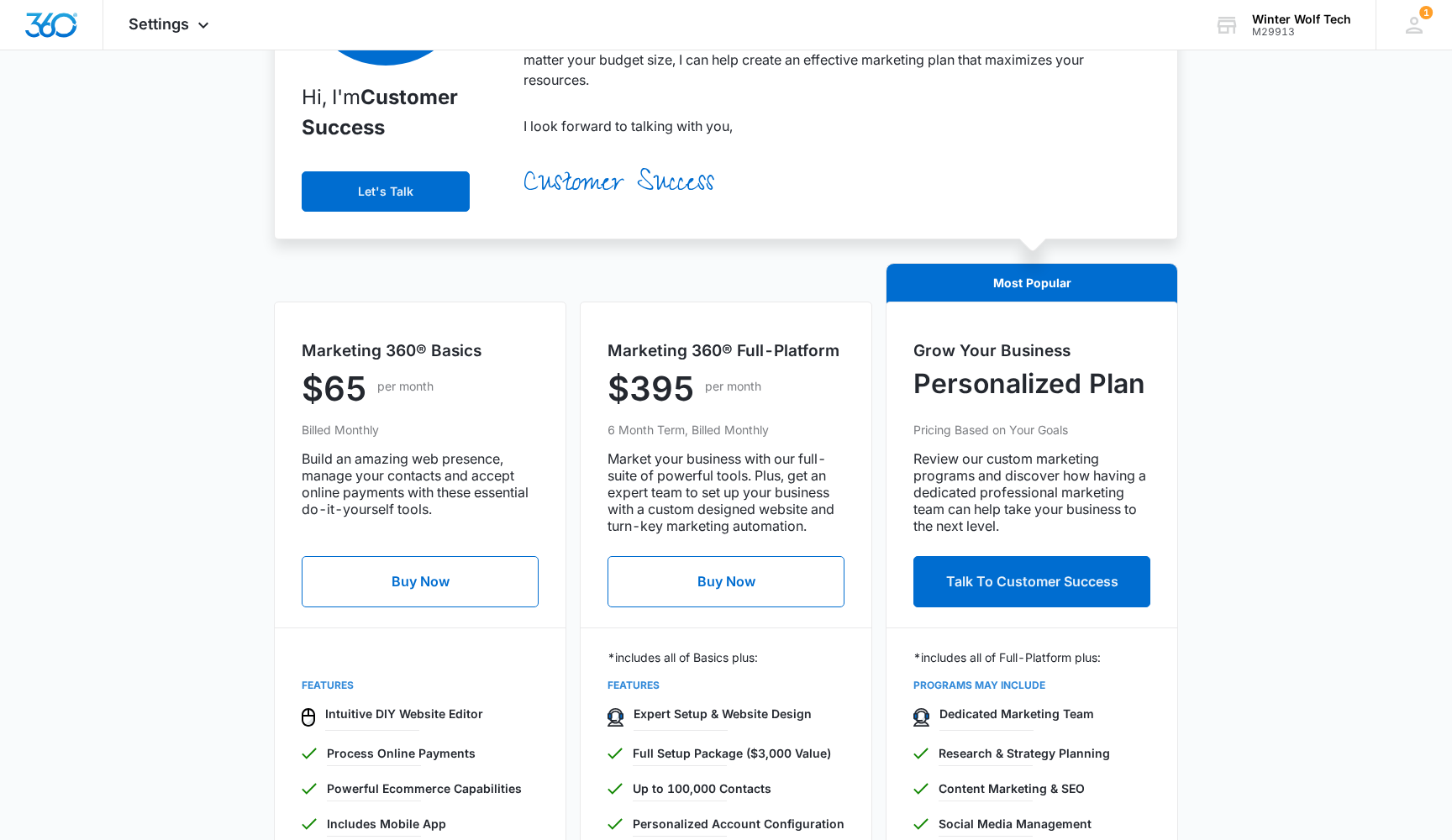
scroll to position [397, 0]
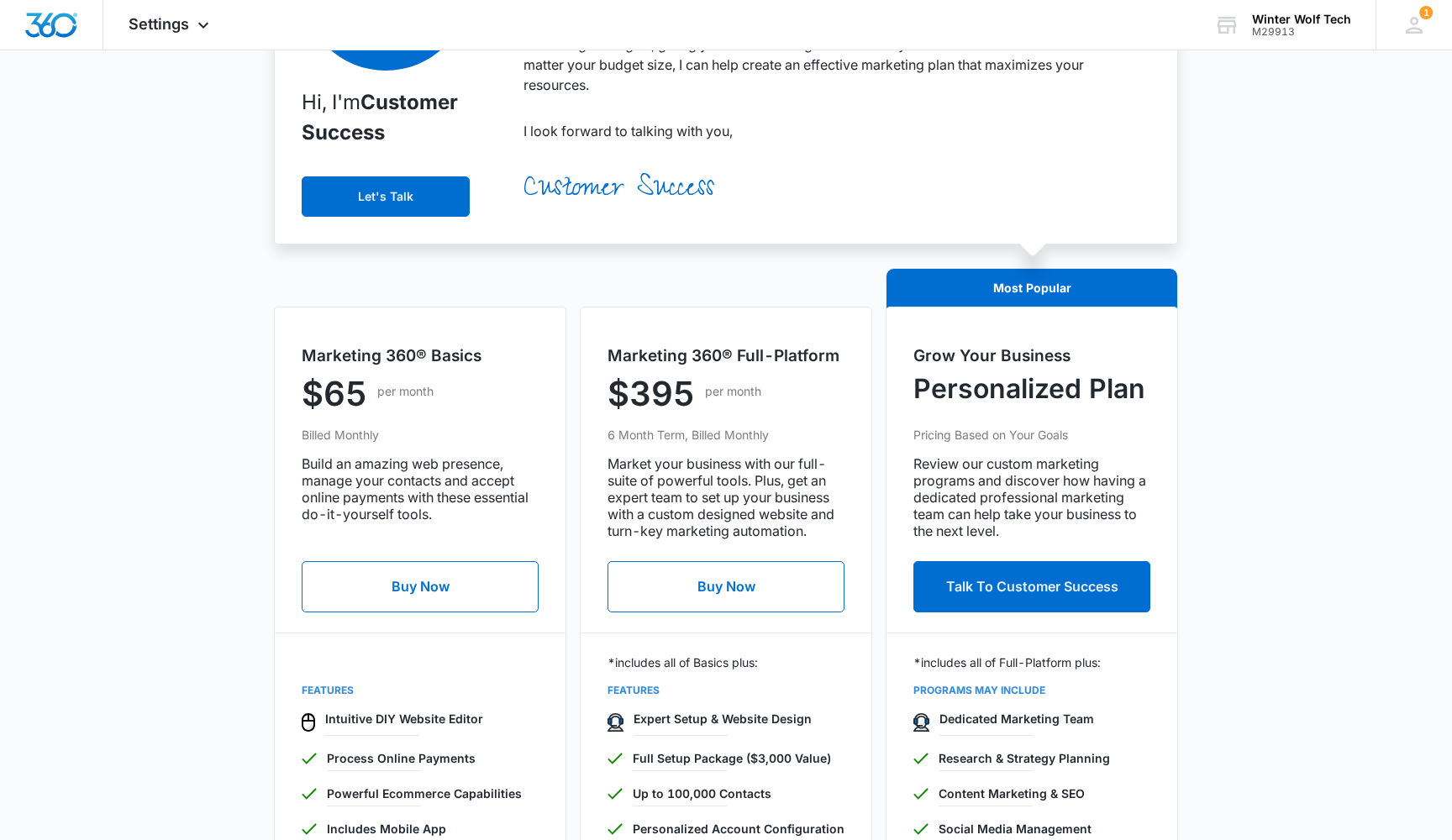
click at [702, 354] on h5 "Marketing 360® Full-Platform" at bounding box center [726, 357] width 237 height 25
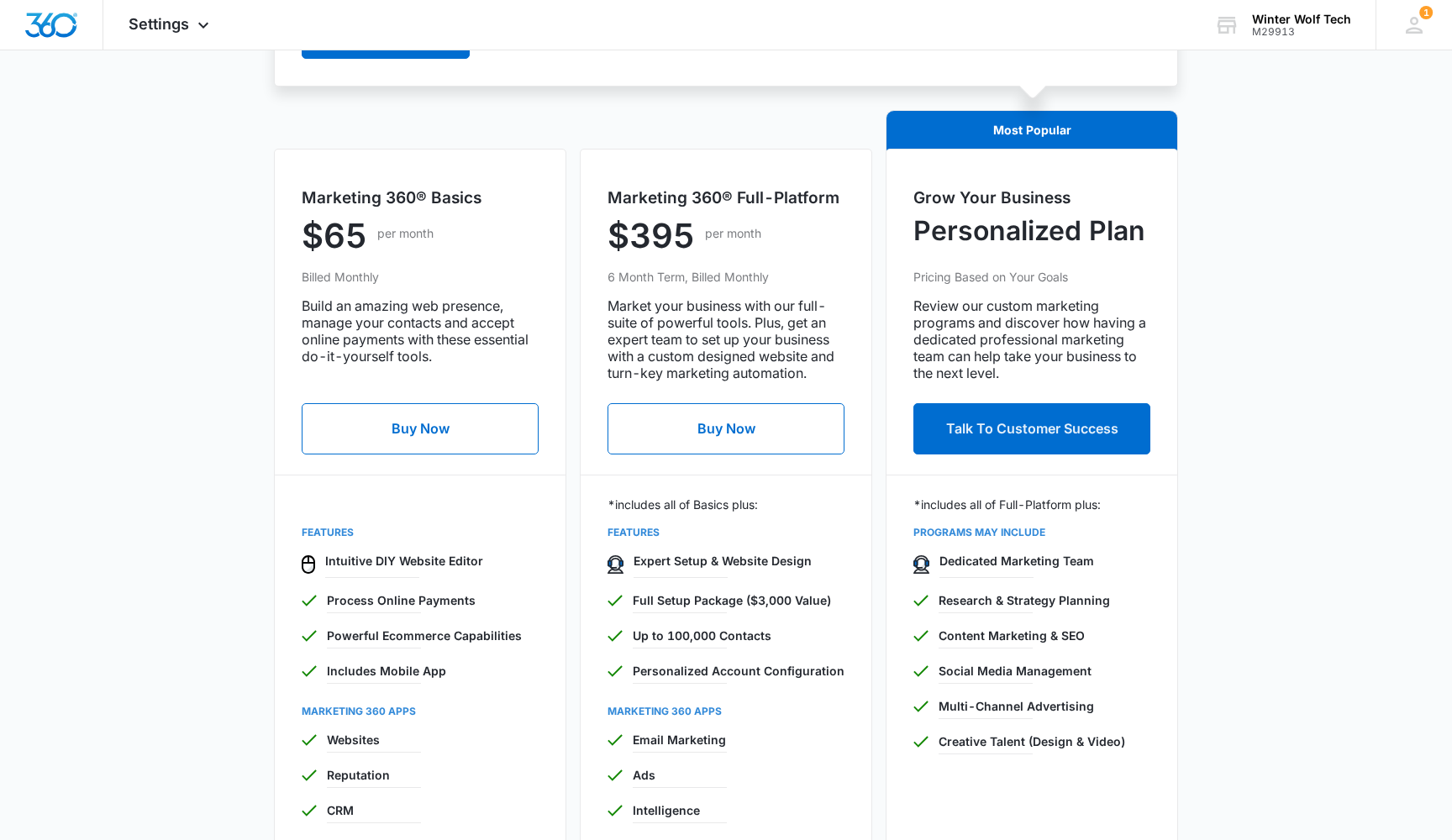
scroll to position [549, 0]
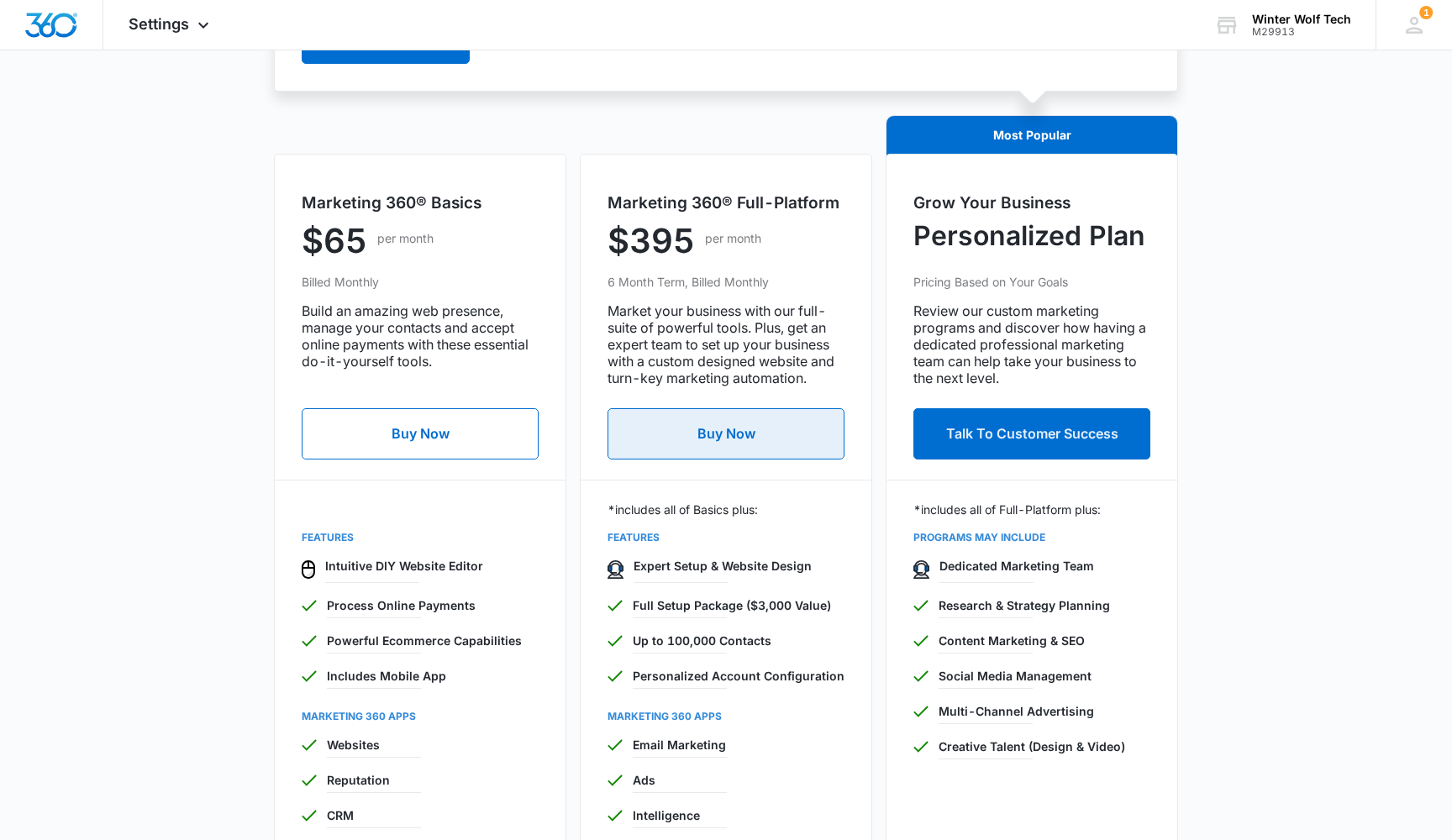
click at [685, 444] on button "Buy Now" at bounding box center [726, 434] width 237 height 51
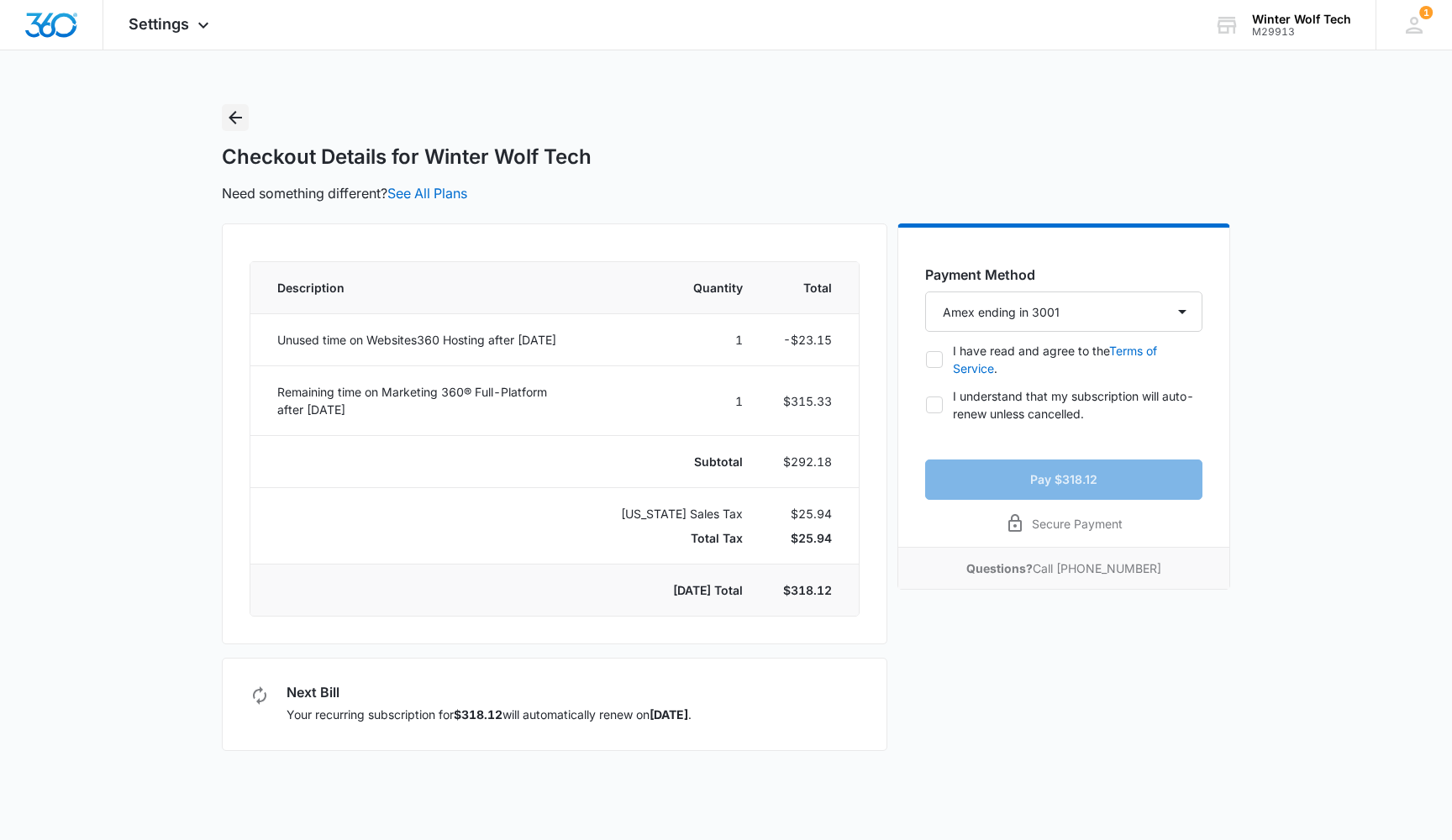
click at [238, 109] on icon "Back" at bounding box center [235, 118] width 20 height 20
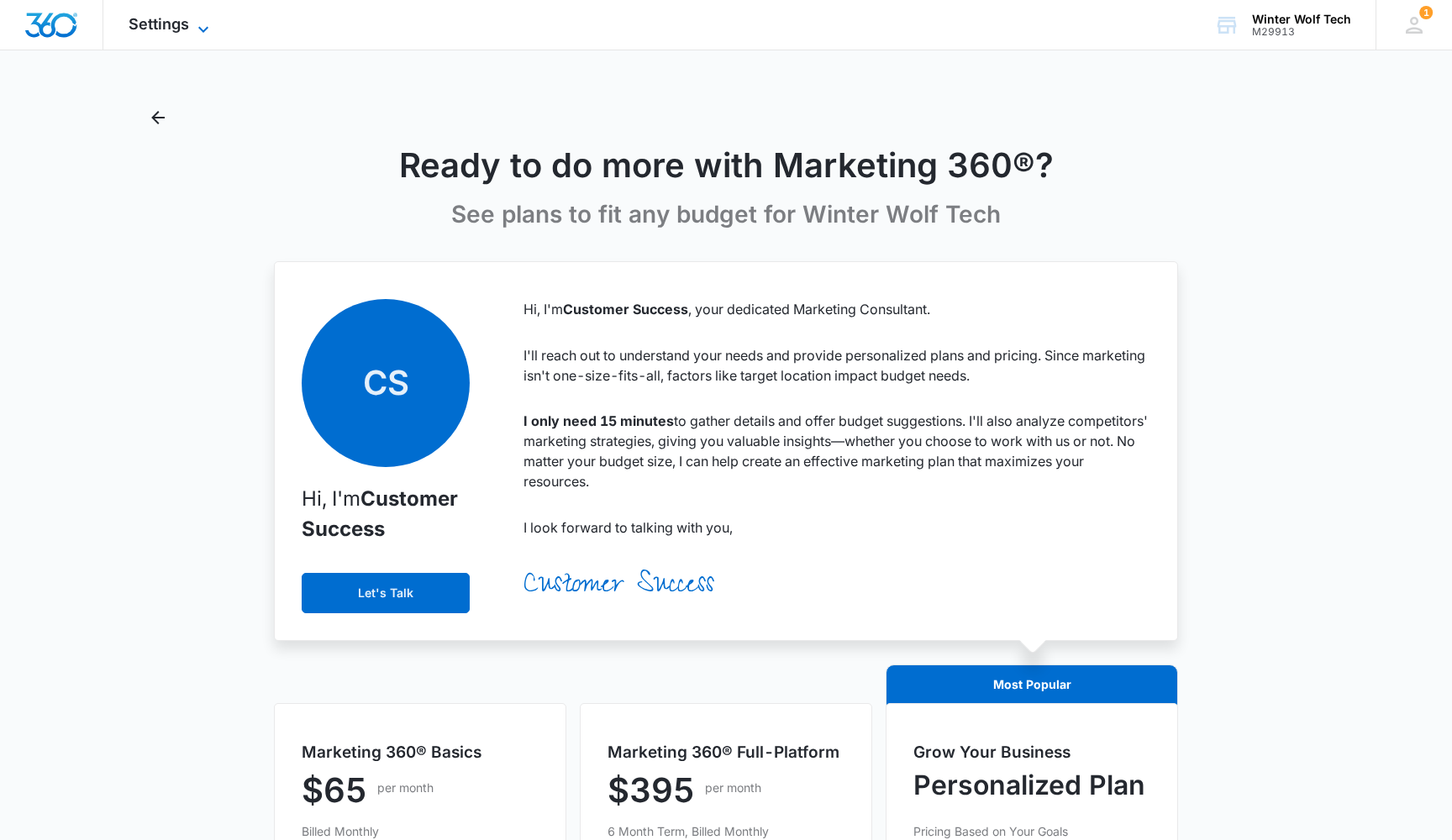
click at [177, 25] on span "Settings" at bounding box center [158, 24] width 61 height 18
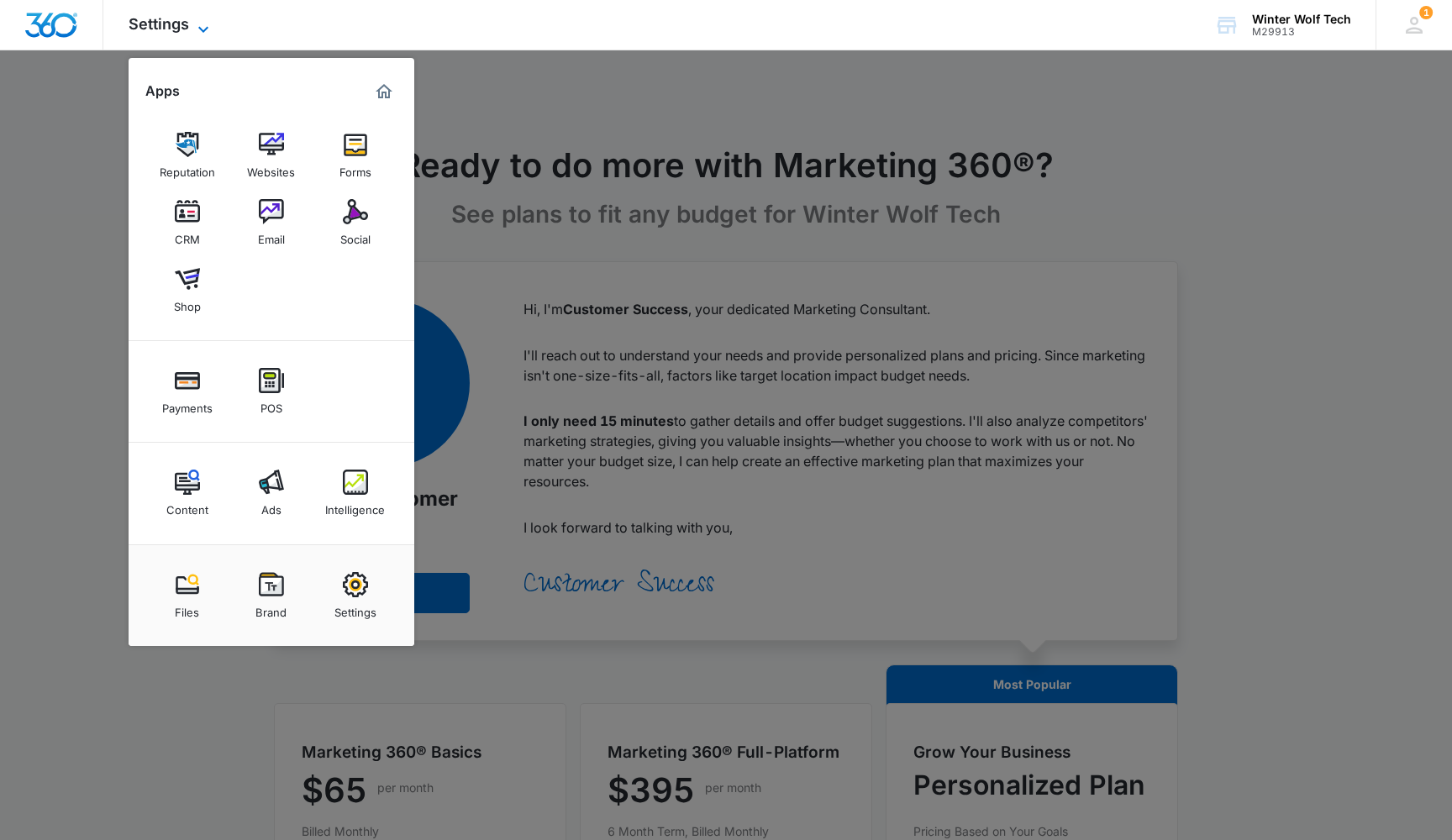
scroll to position [21, 1]
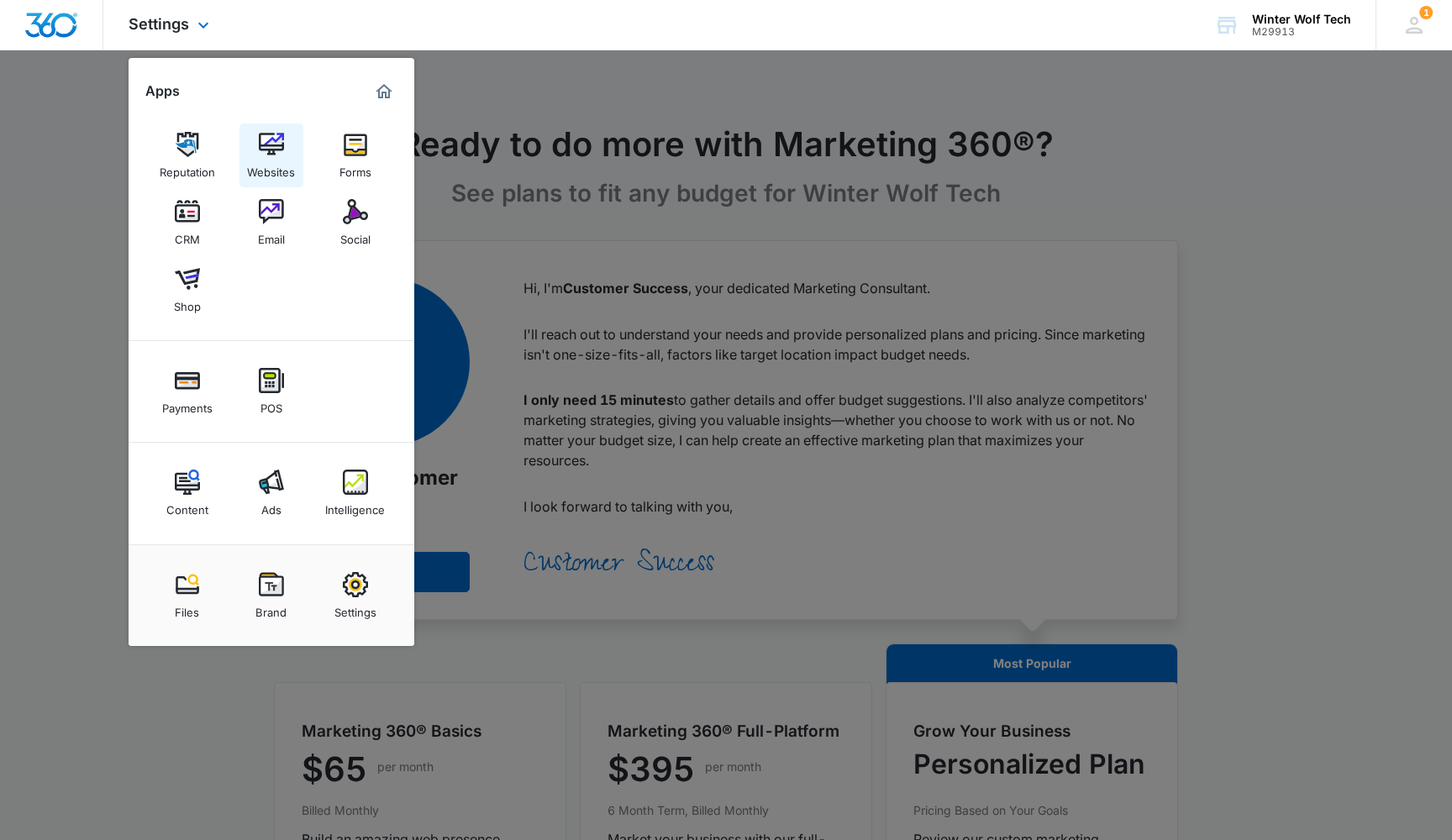
click at [259, 148] on img at bounding box center [271, 144] width 25 height 25
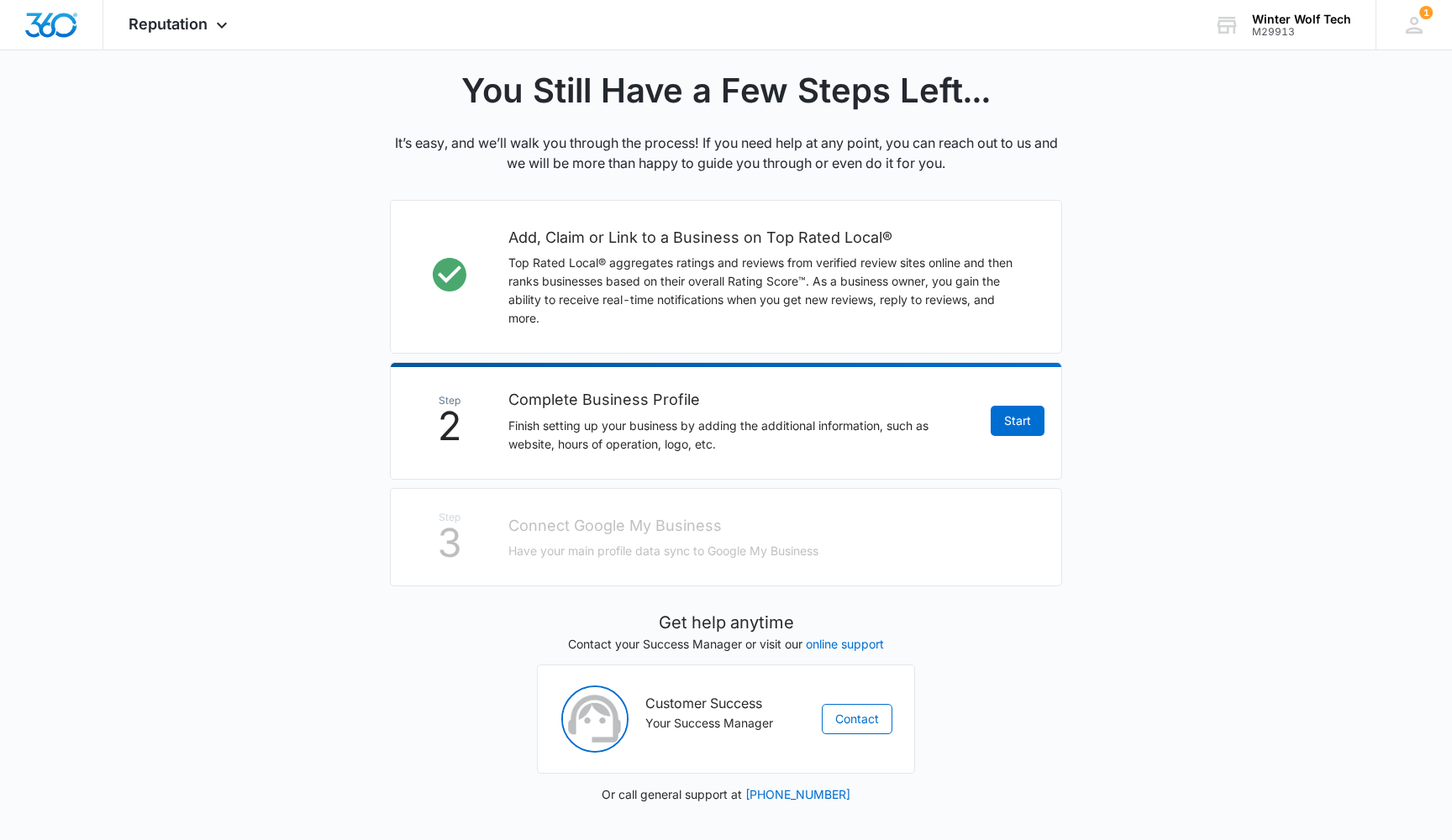
scroll to position [357, 0]
click at [1022, 424] on link "Start" at bounding box center [1017, 421] width 54 height 30
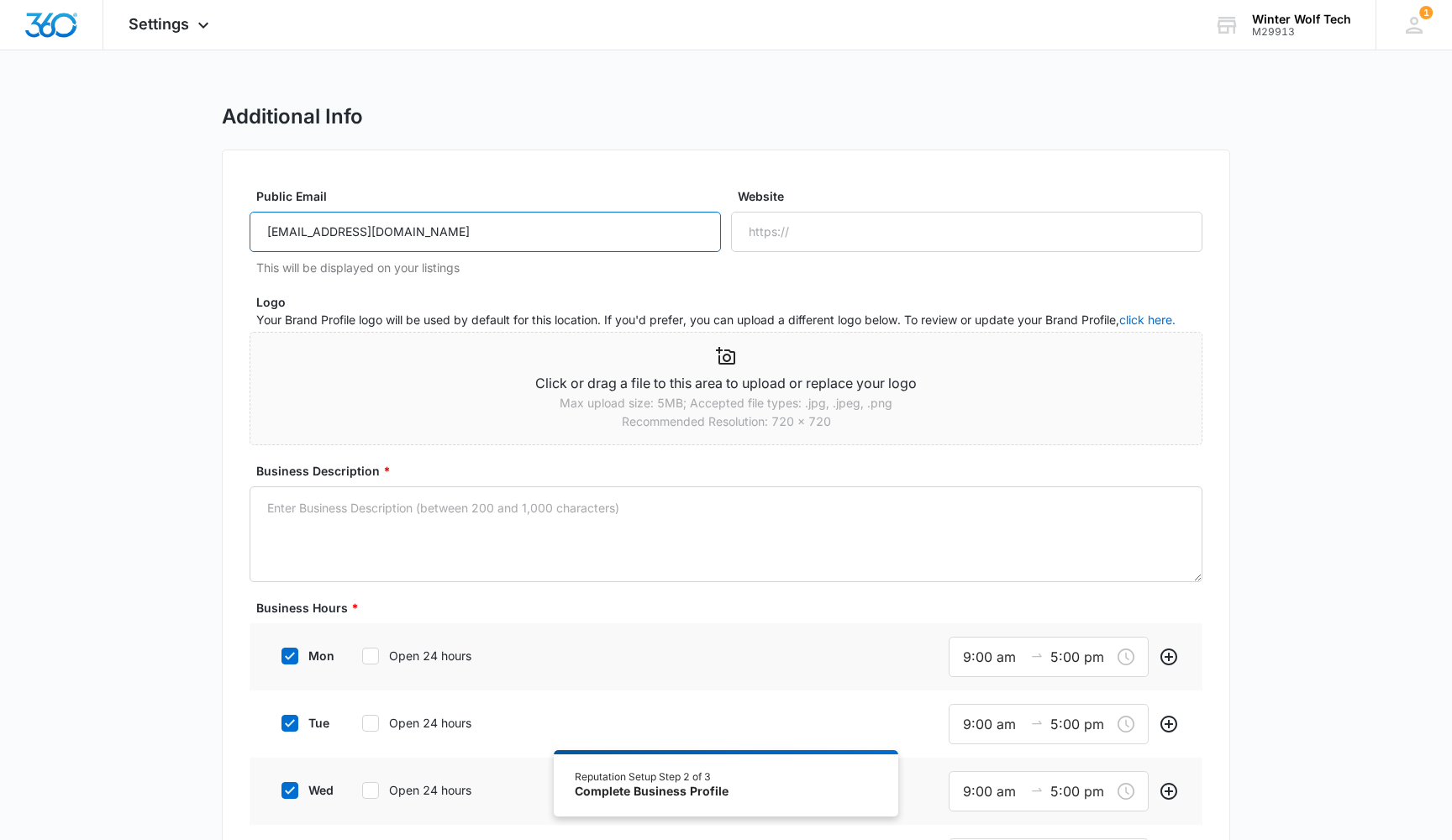
type input "info@winterwolftechvac.com"
paste input "https://www.winterwolftechvac.com"
type input "https://www.winterwolftechvac.com"
click at [727, 354] on icon at bounding box center [726, 355] width 19 height 18
